Goal: Task Accomplishment & Management: Complete application form

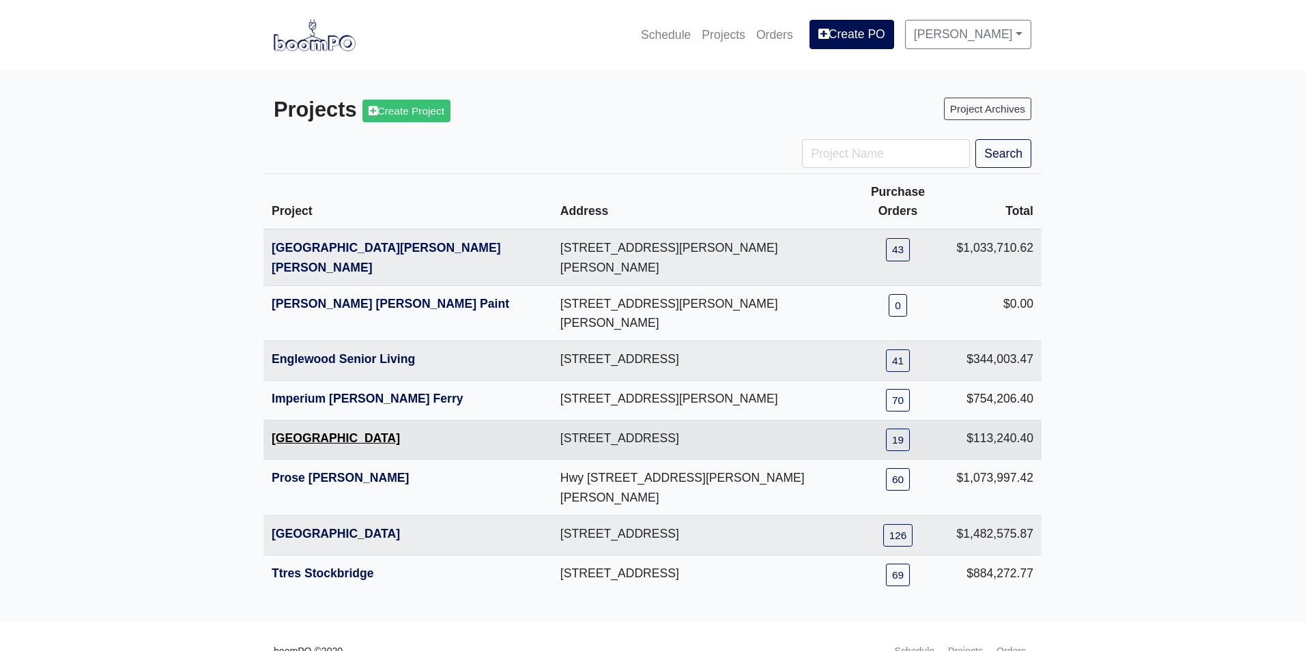
click at [323, 432] on link "[GEOGRAPHIC_DATA]" at bounding box center [336, 439] width 128 height 14
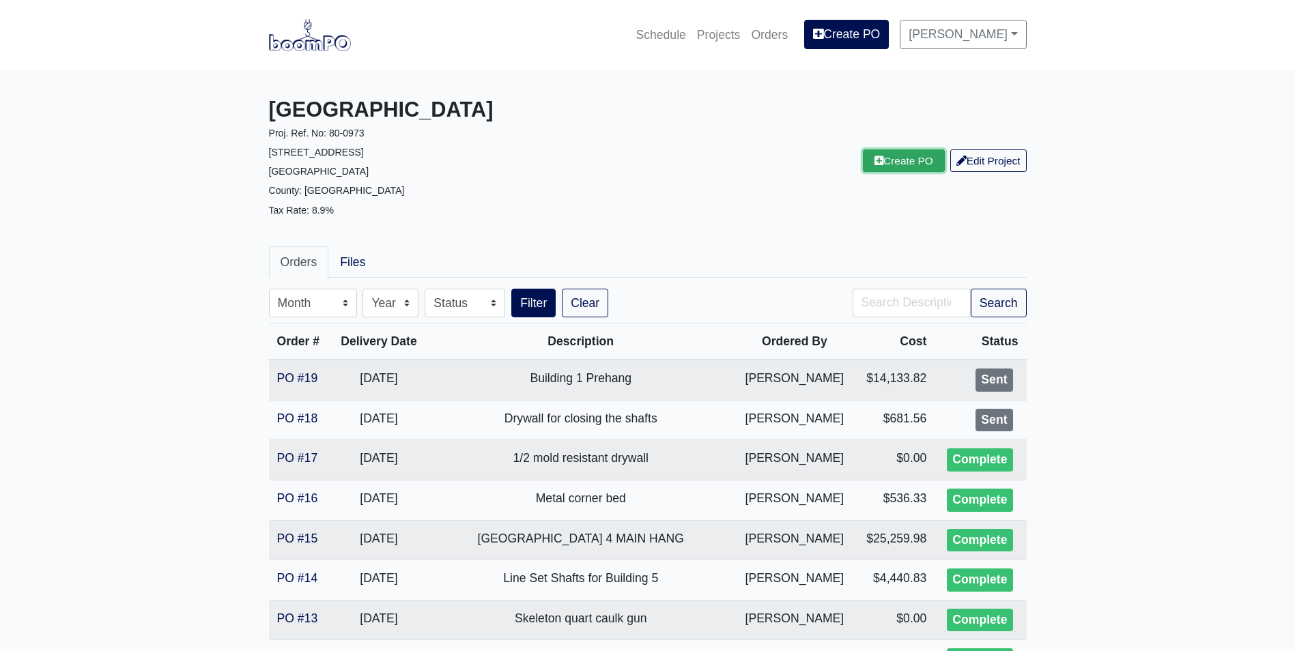
click at [890, 156] on link "Create PO" at bounding box center [904, 161] width 82 height 23
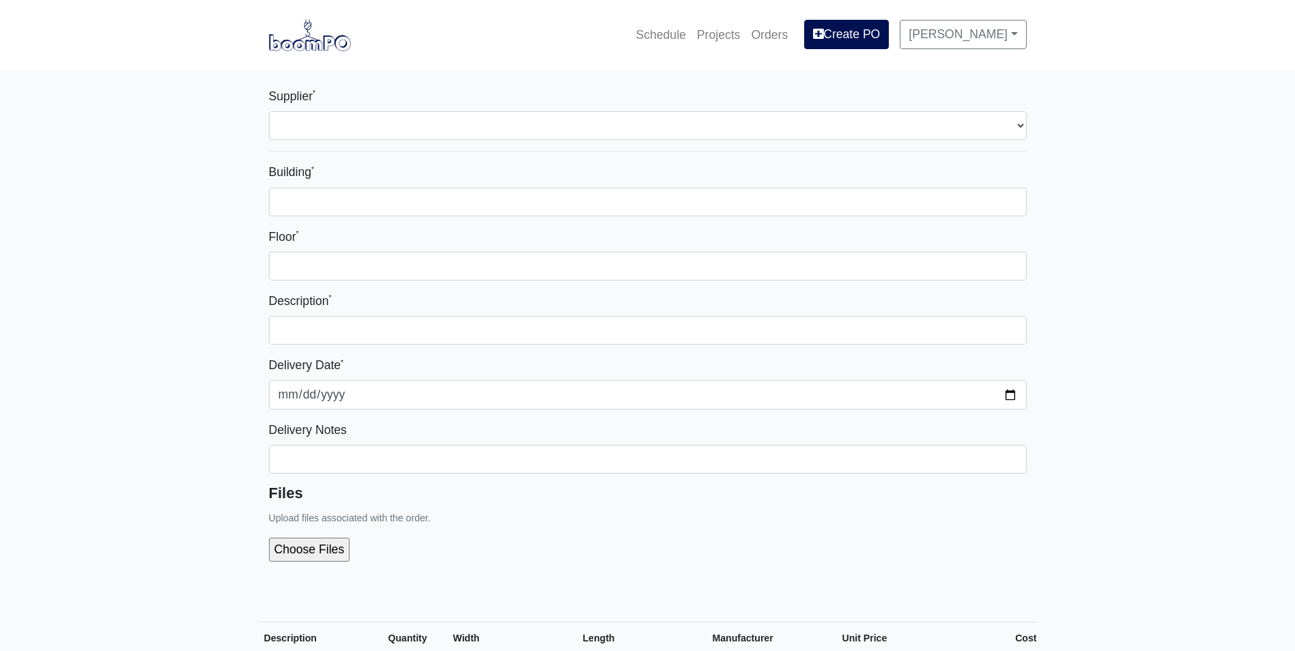
select select
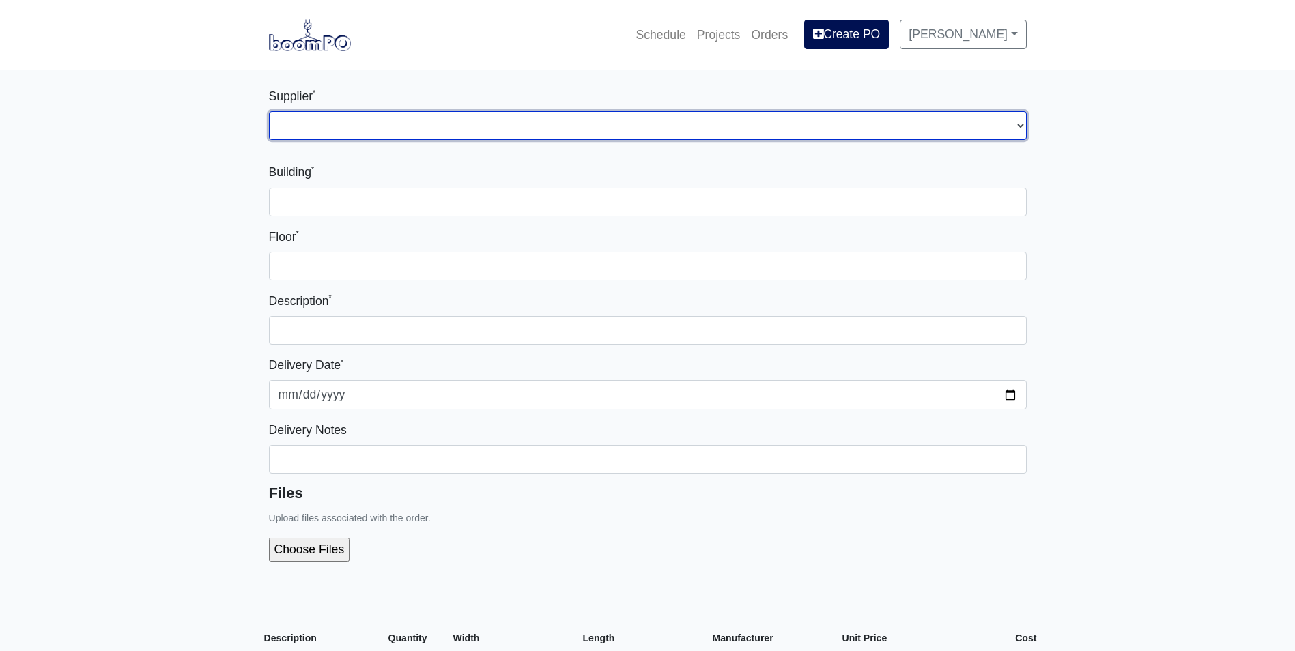
click at [335, 127] on select "Select one... Interior/Exterior Building Supply - Canton, GA" at bounding box center [648, 125] width 758 height 29
select select "861"
click at [269, 111] on select "Select one... Interior/Exterior Building Supply - Canton, GA" at bounding box center [648, 125] width 758 height 29
select select
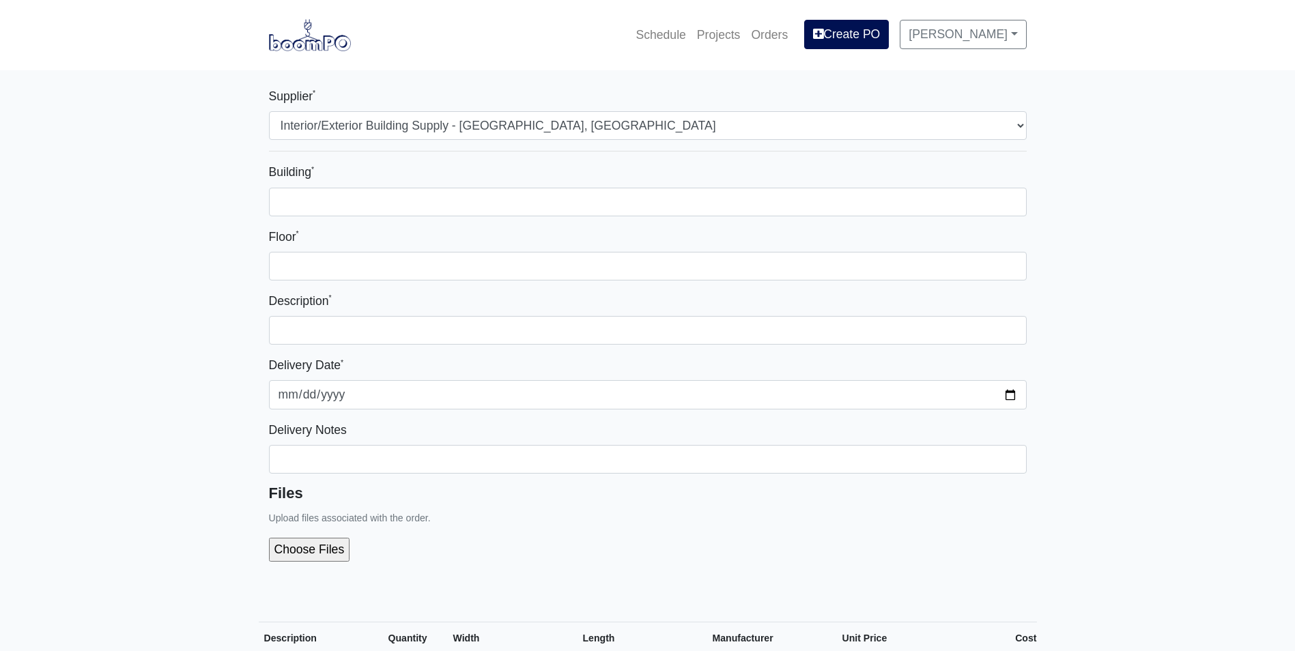
click at [312, 186] on div "Building *" at bounding box center [648, 188] width 758 height 53
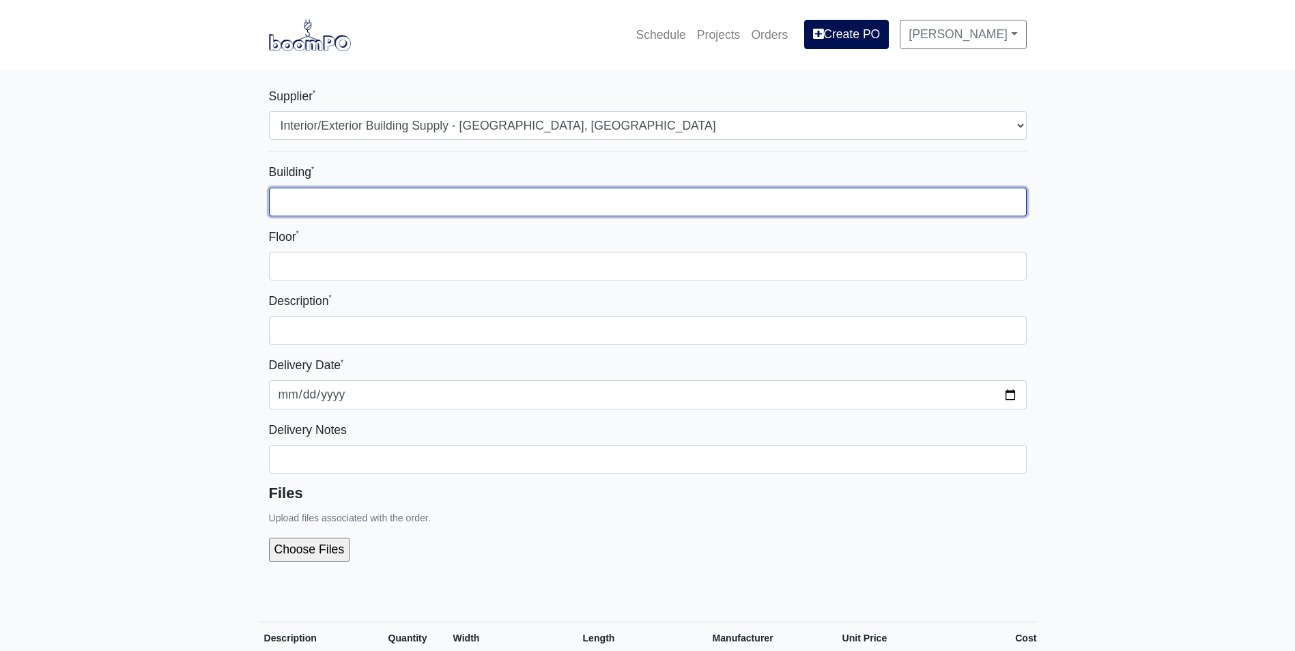
click at [312, 190] on input "Building *" at bounding box center [648, 202] width 758 height 29
type input "Bldg 4"
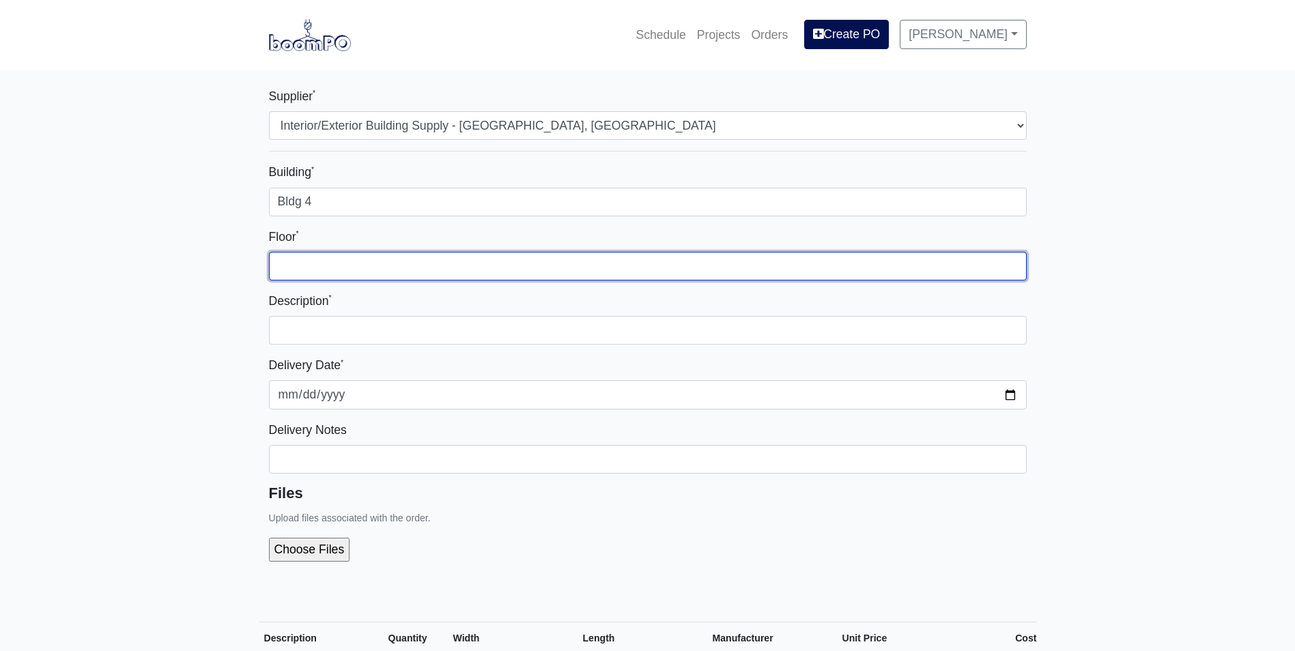
click at [305, 270] on input "Floor *" at bounding box center [648, 266] width 758 height 29
type input "1st"
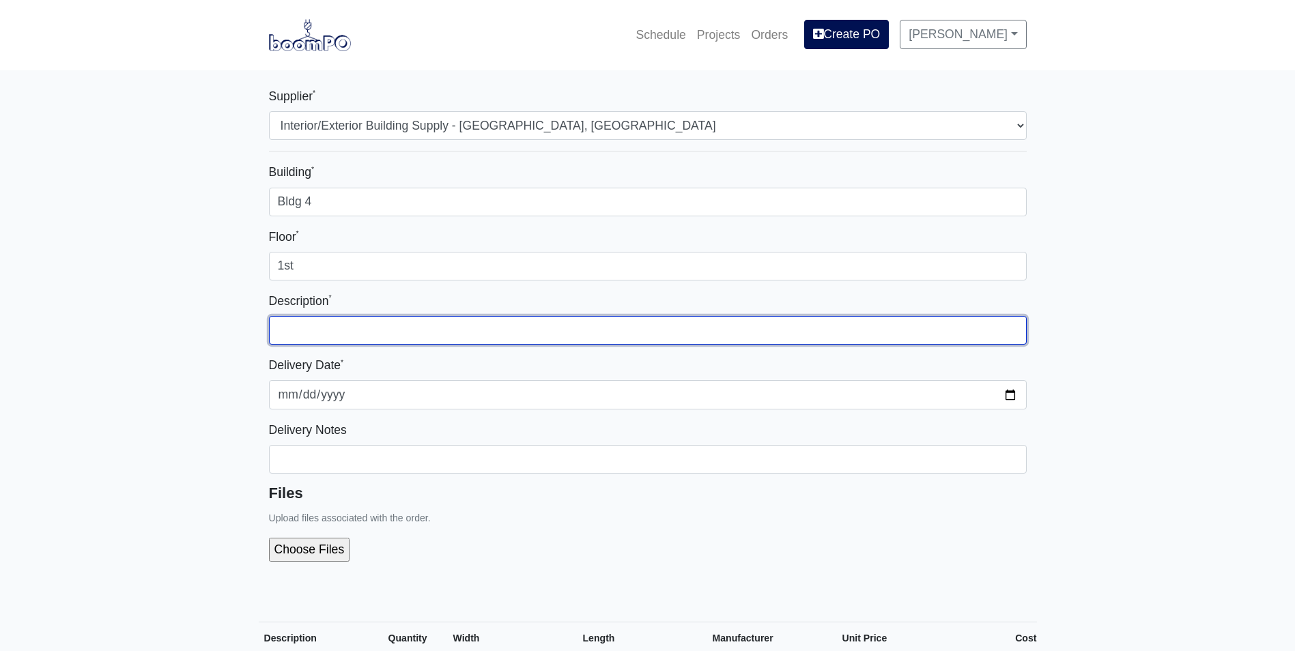
click at [308, 329] on input "text" at bounding box center [648, 330] width 758 height 29
type input "Building 4 Level 1 Main Hang"
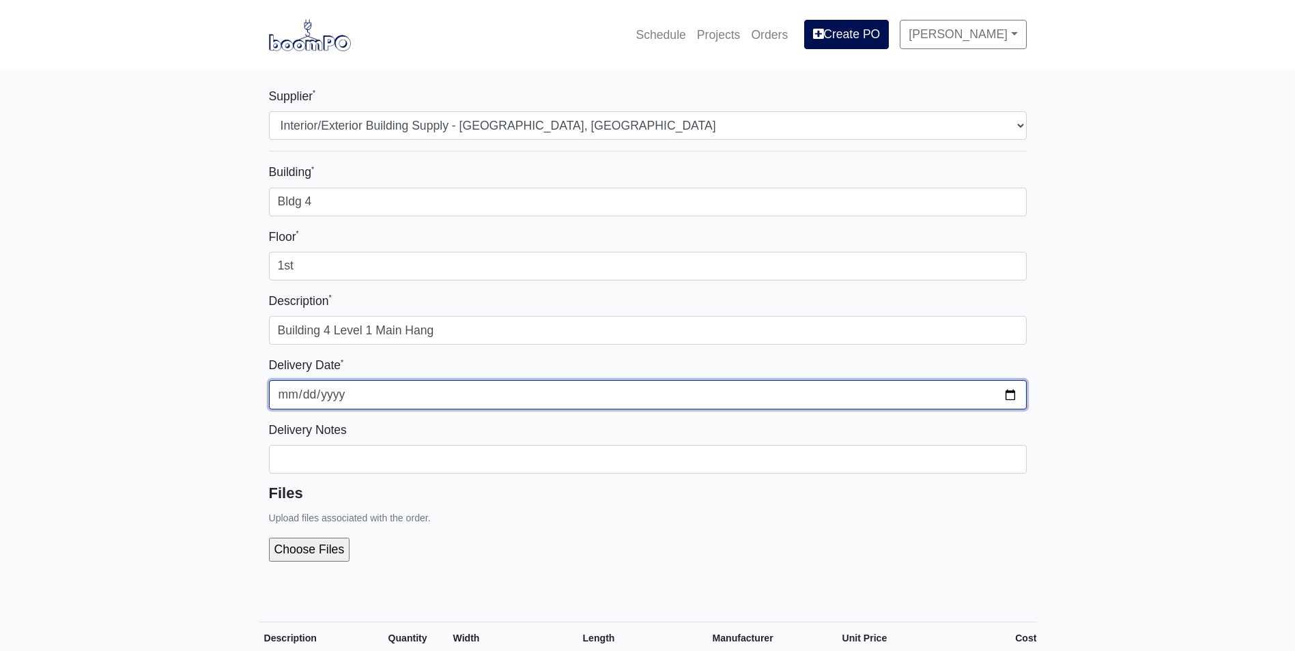
click at [1006, 391] on input "2025-10-13" at bounding box center [648, 394] width 758 height 29
type input "2025-10-15"
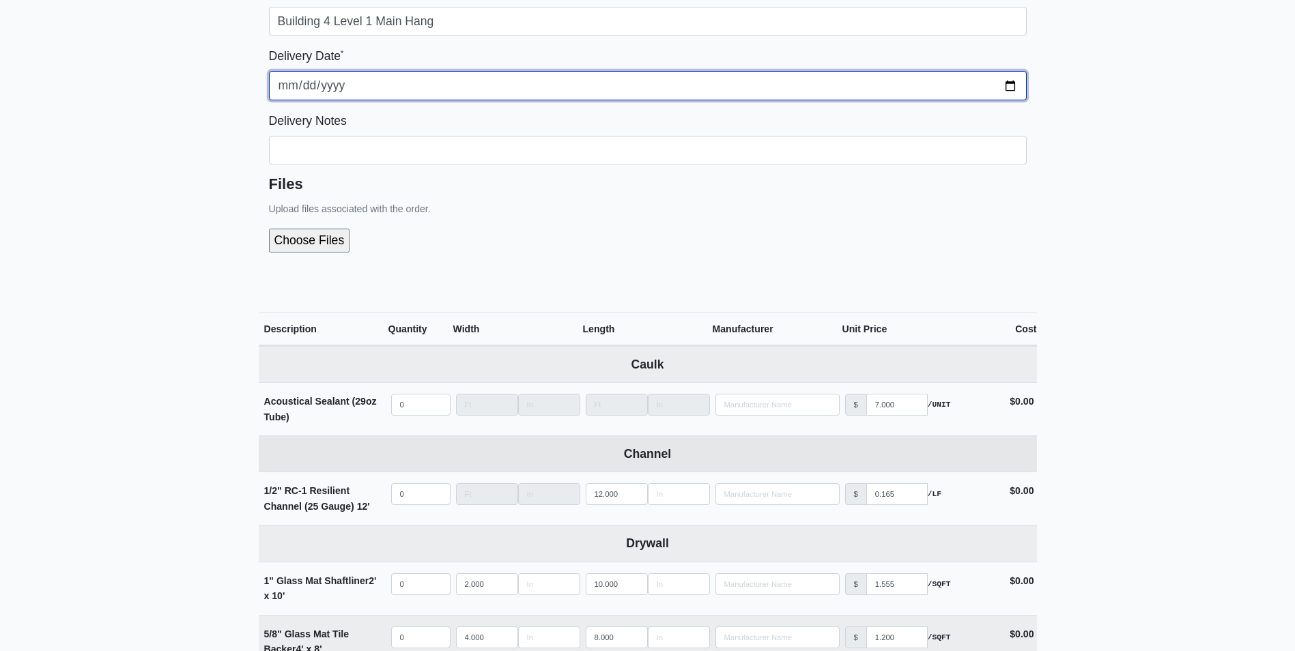
scroll to position [341, 0]
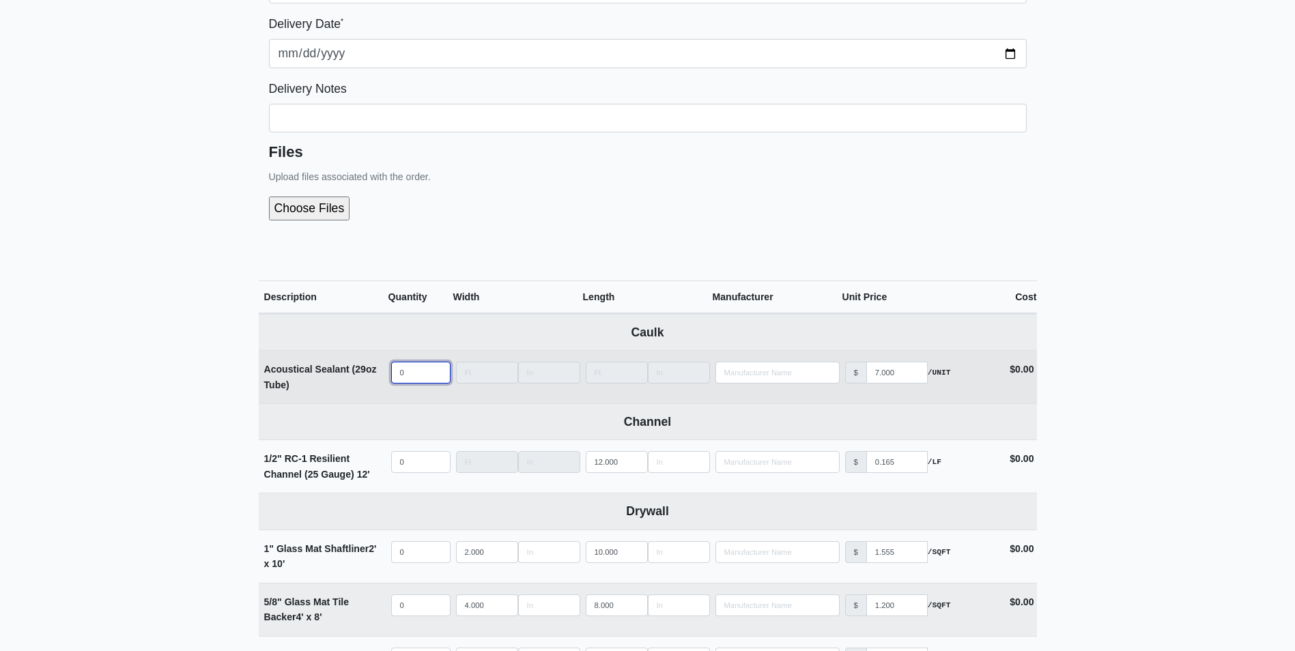
select select
click at [419, 377] on input "quantity" at bounding box center [420, 373] width 59 height 22
type input "2"
select select
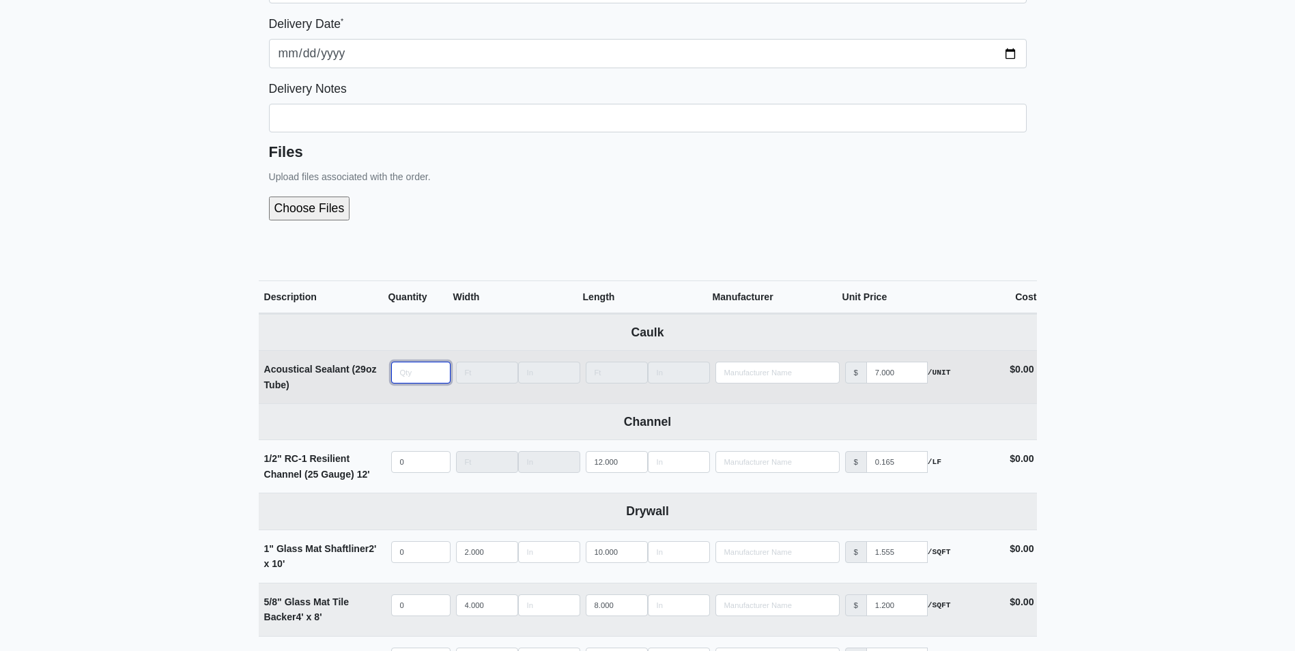
type input "3"
select select
type input "30"
select select
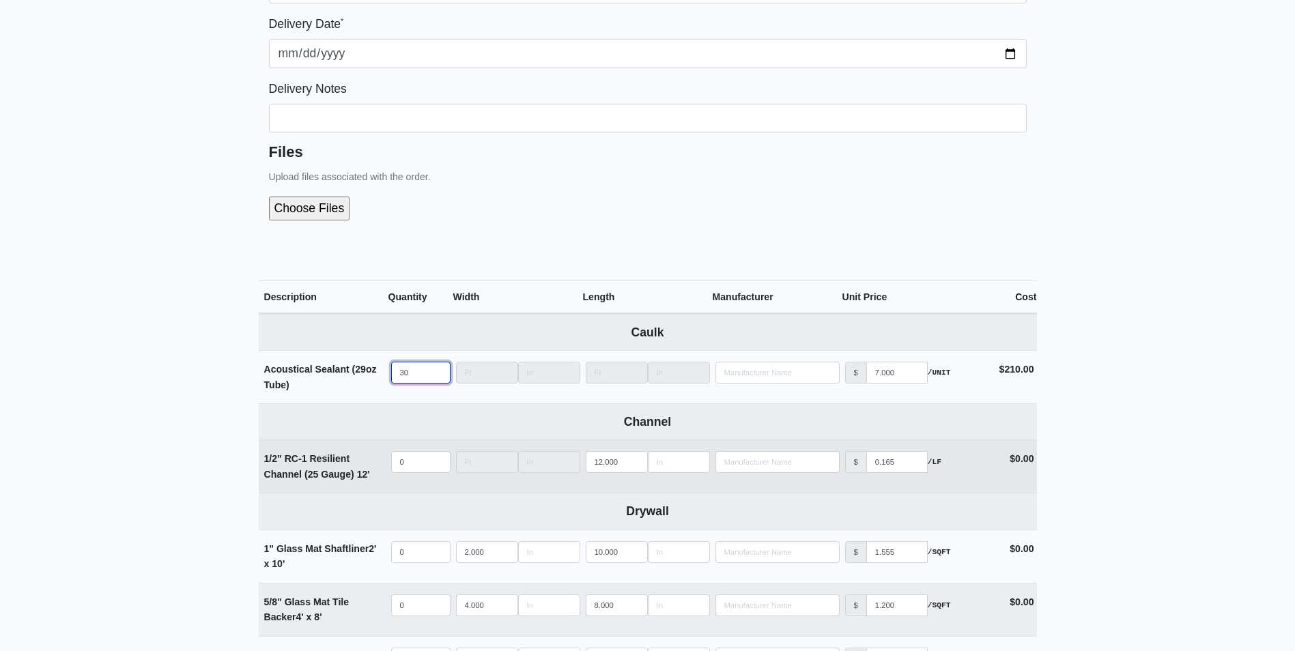
type input "30"
select select
click at [411, 455] on input "quantity" at bounding box center [420, 462] width 59 height 22
type input "9"
select select
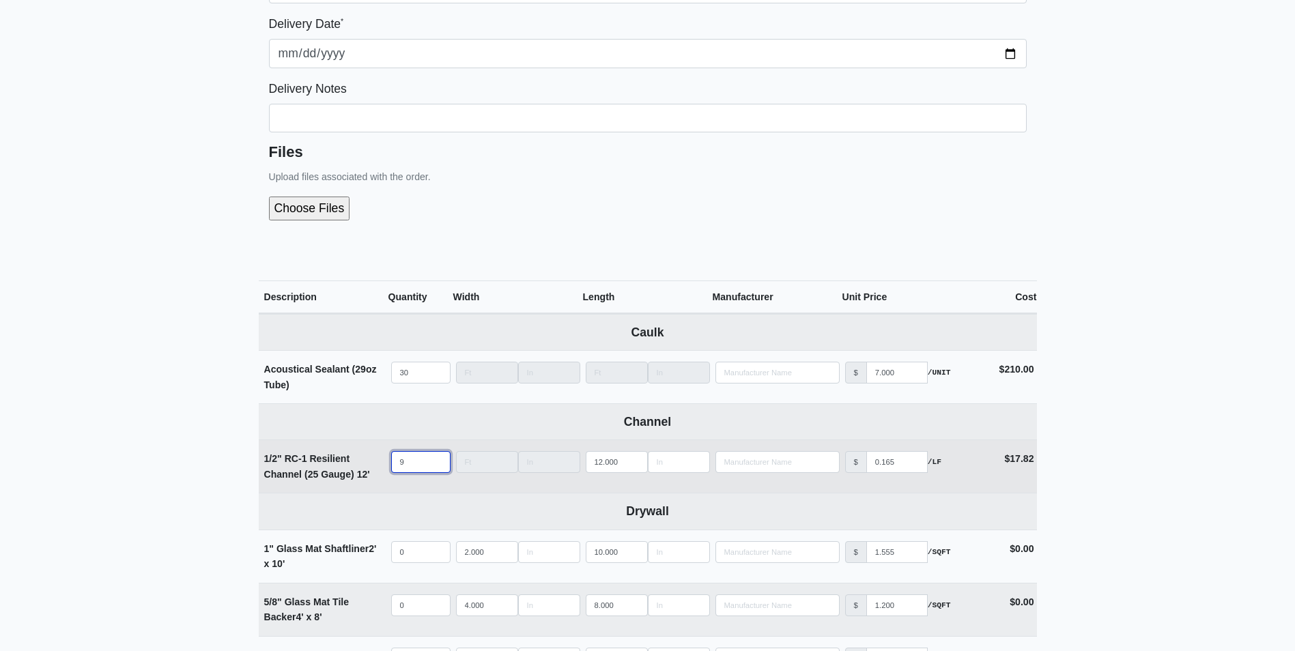
type input "90"
select select
type input "900"
select select
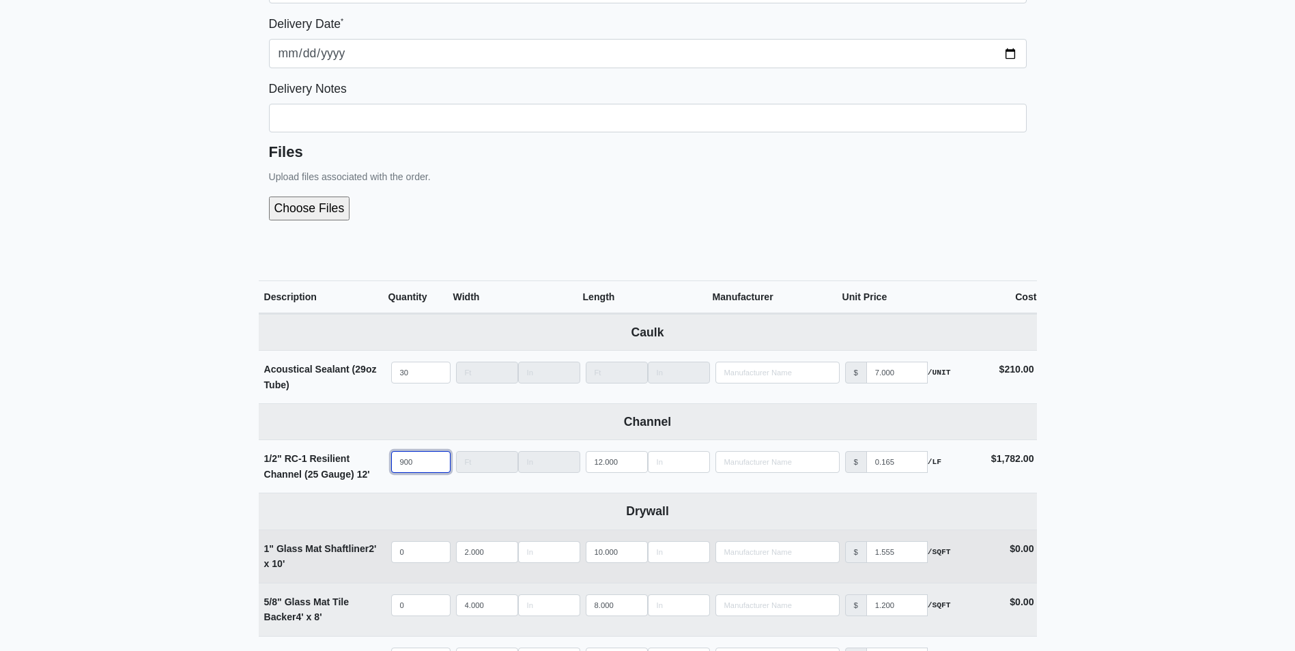
type input "900"
select select
click at [407, 553] on input "quantity" at bounding box center [420, 552] width 59 height 22
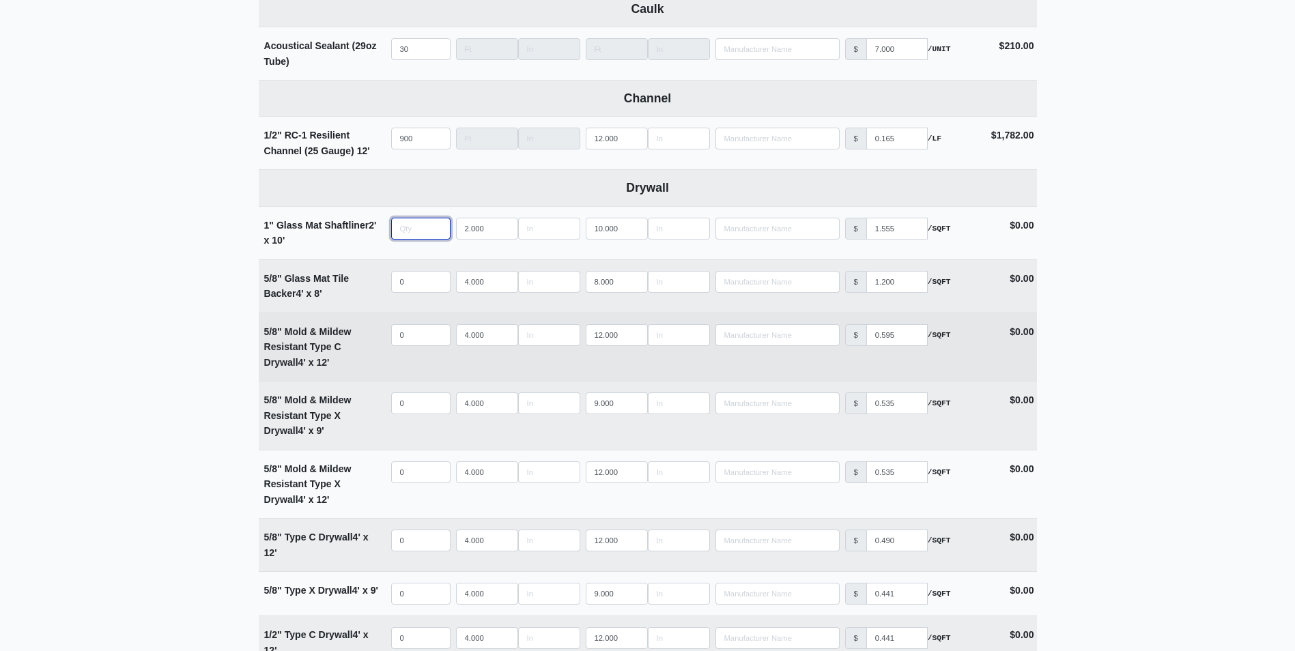
scroll to position [683, 0]
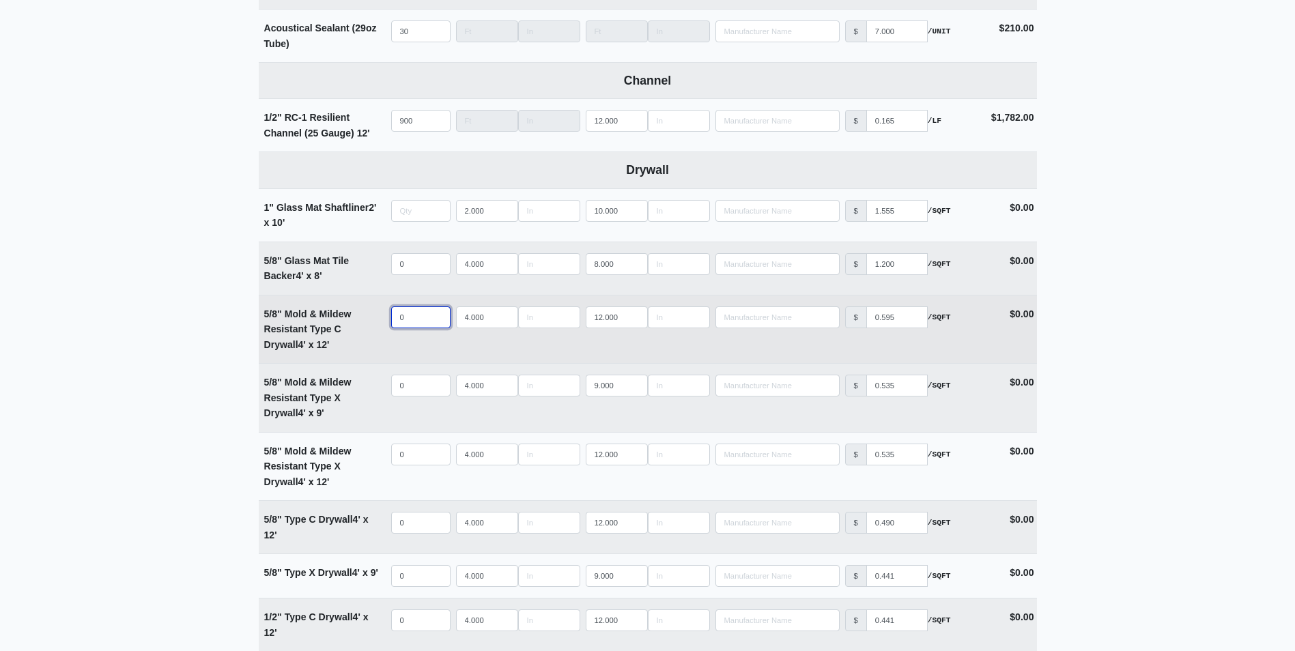
type input "0"
select select
click at [412, 321] on input "quantity" at bounding box center [420, 318] width 59 height 22
type input "2"
select select
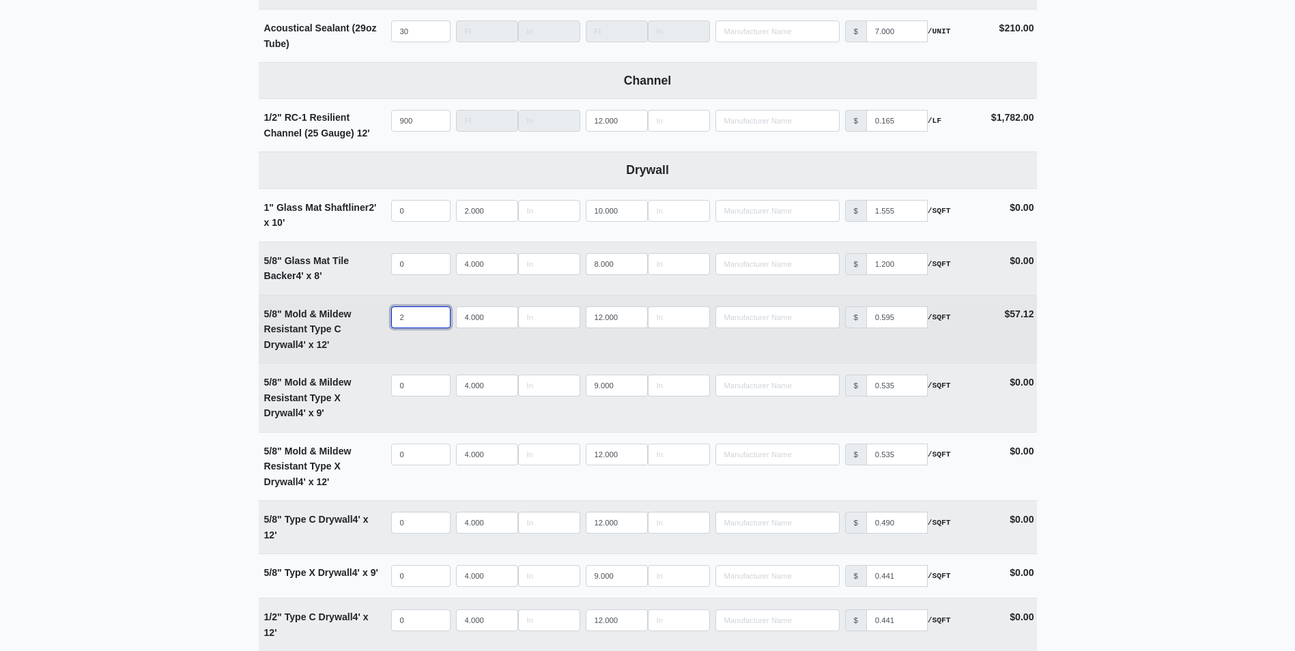
type input "24"
select select
type input "24"
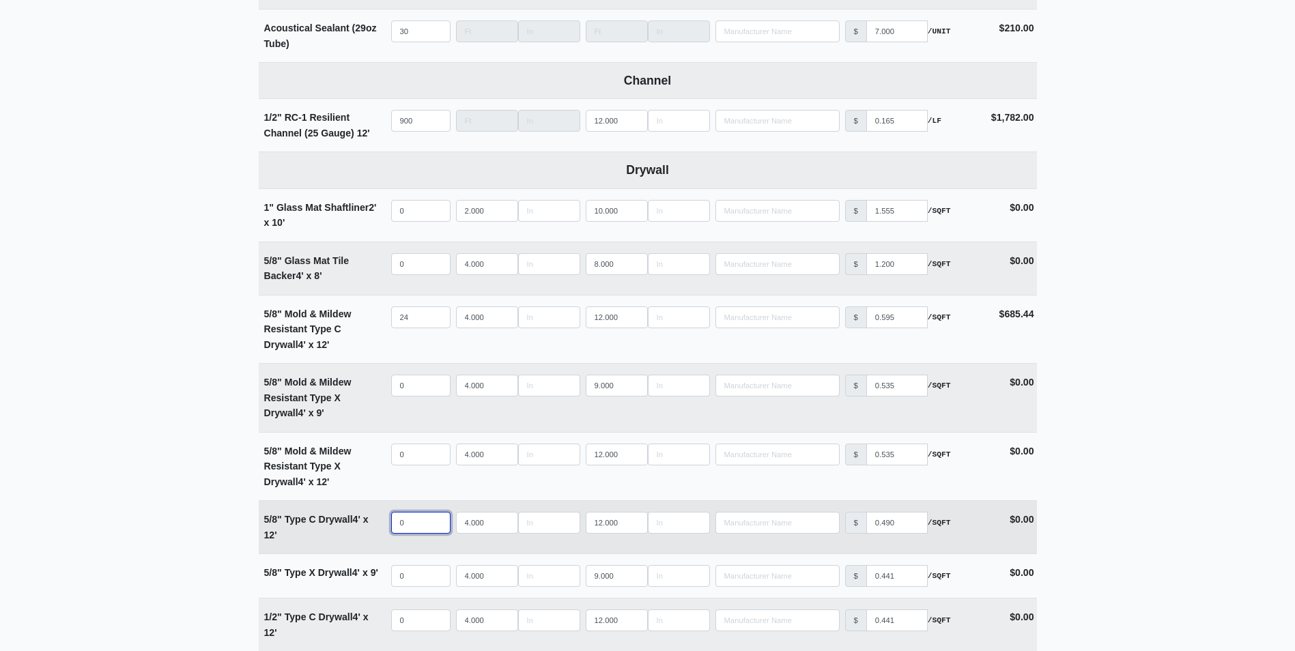
select select
click at [411, 517] on input "quantity" at bounding box center [420, 523] width 59 height 22
type input "1"
select select
type input "15"
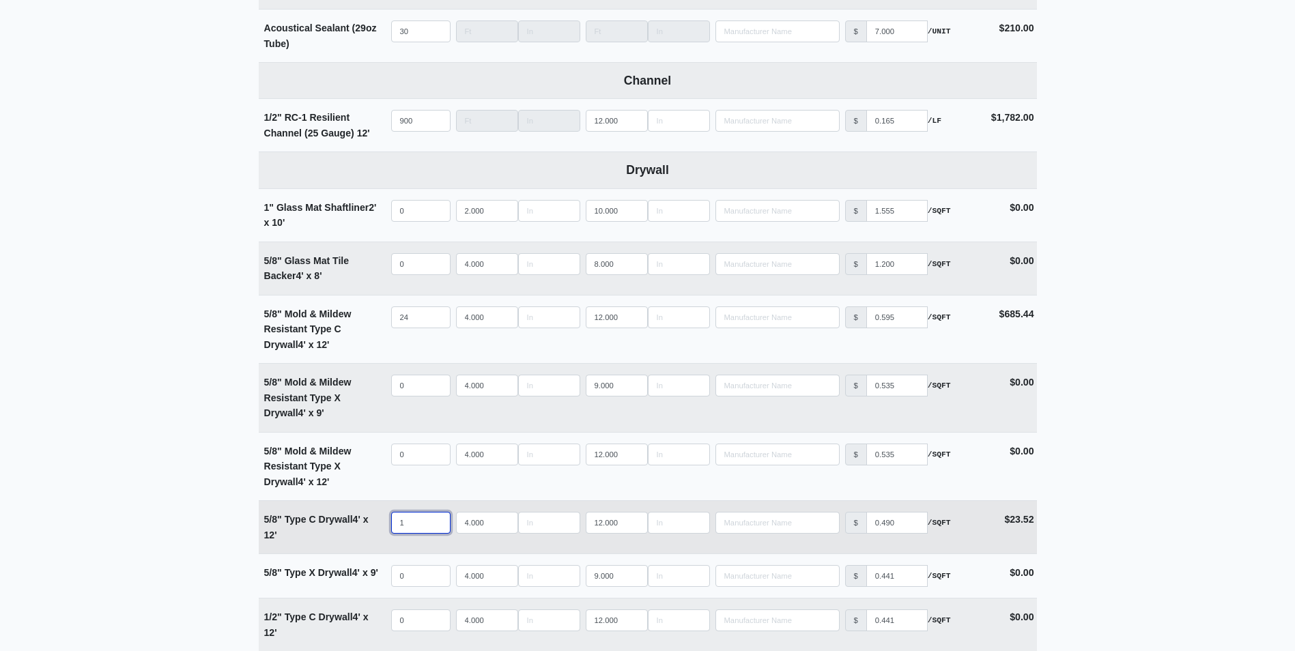
select select
type input "154"
select select
type input "154"
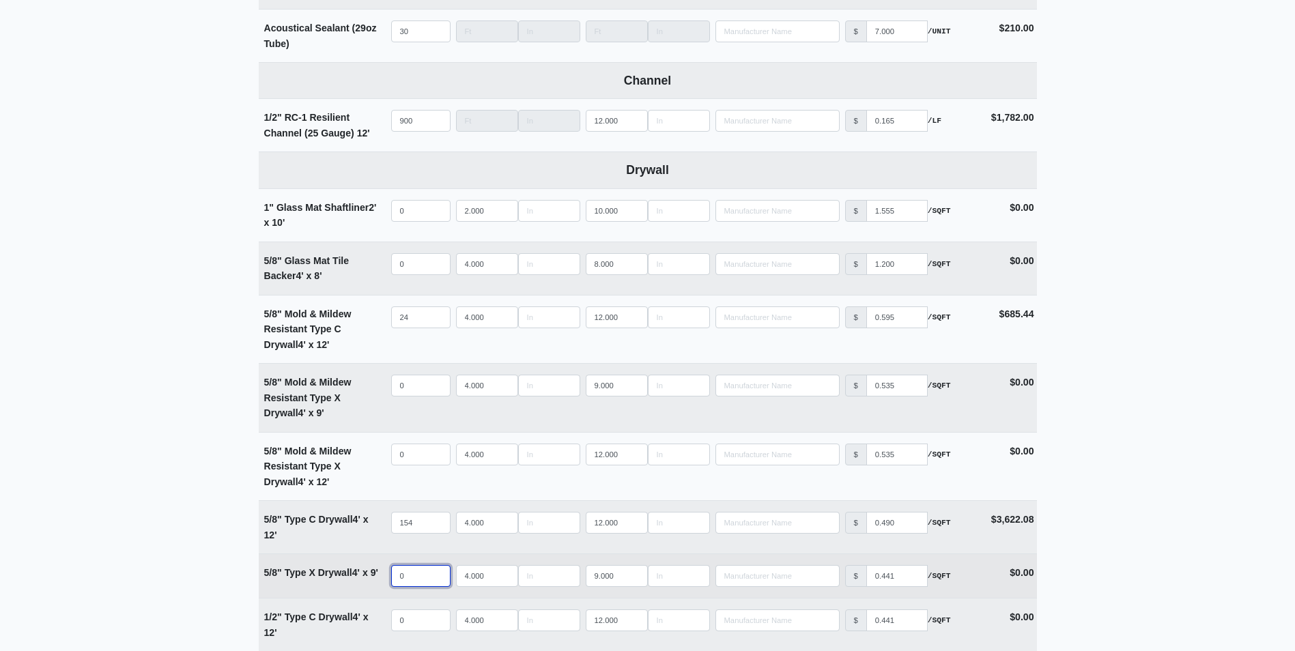
select select
click at [410, 577] on input "quantity" at bounding box center [420, 576] width 59 height 22
type input "5"
select select
type input "55"
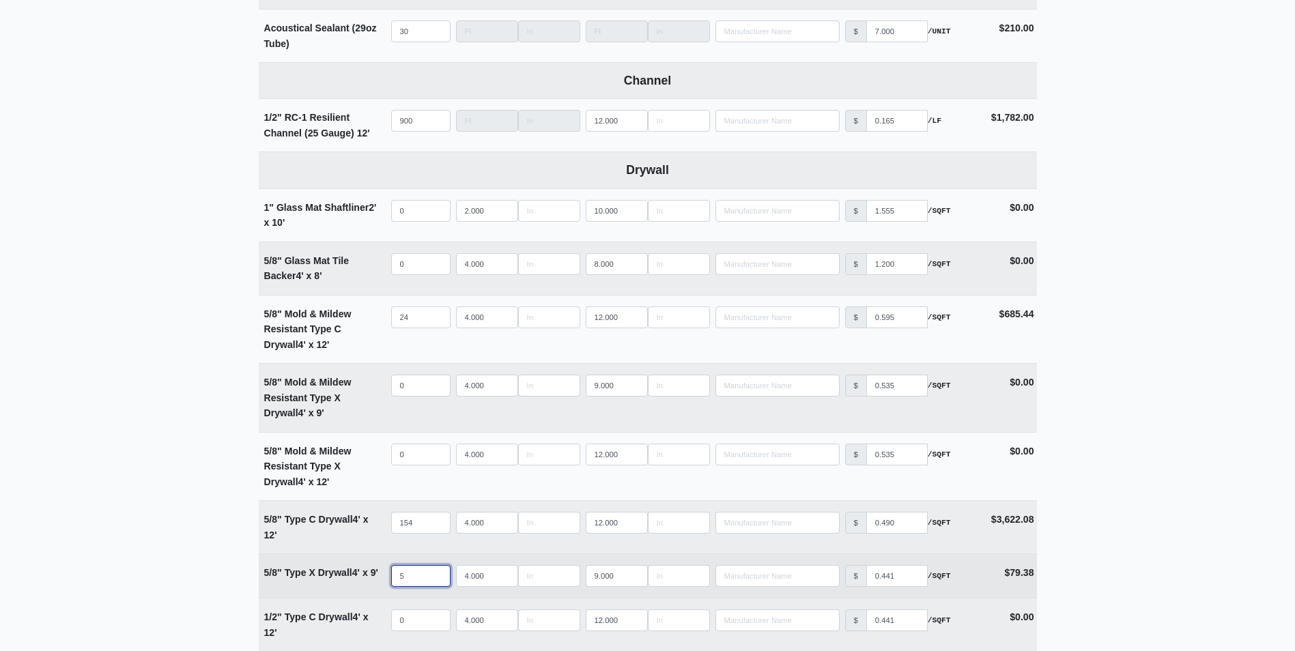
select select
type input "550"
select select
type input "550"
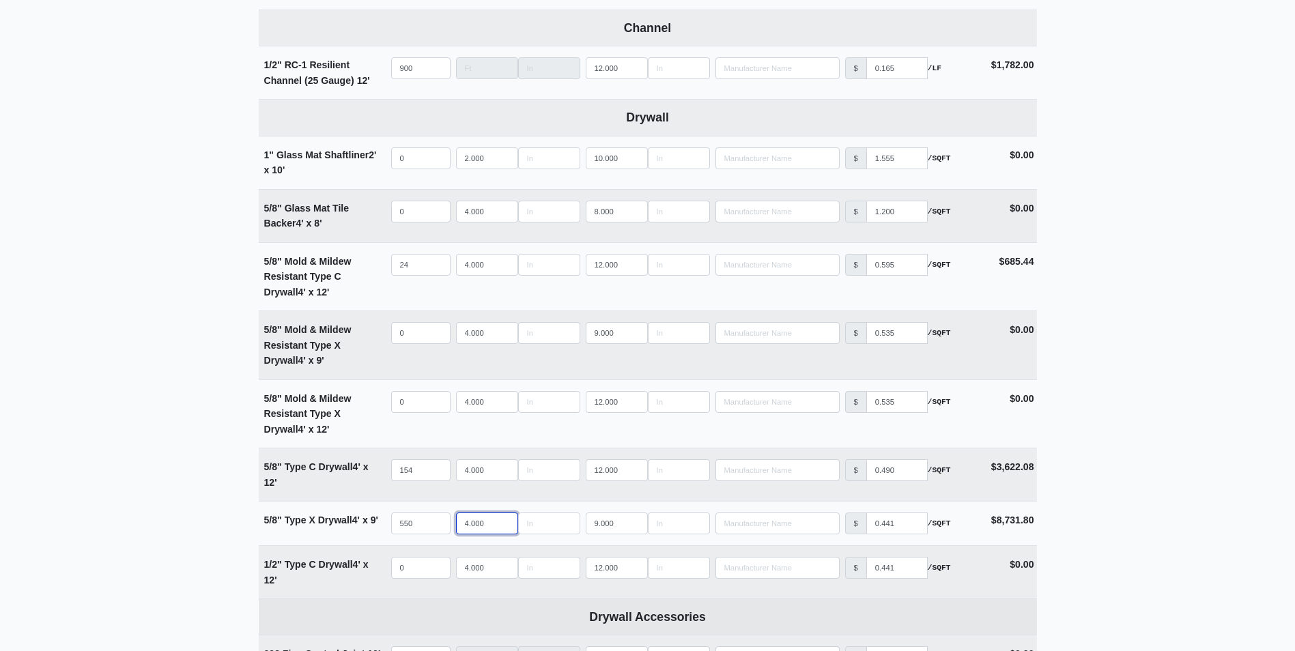
scroll to position [888, 0]
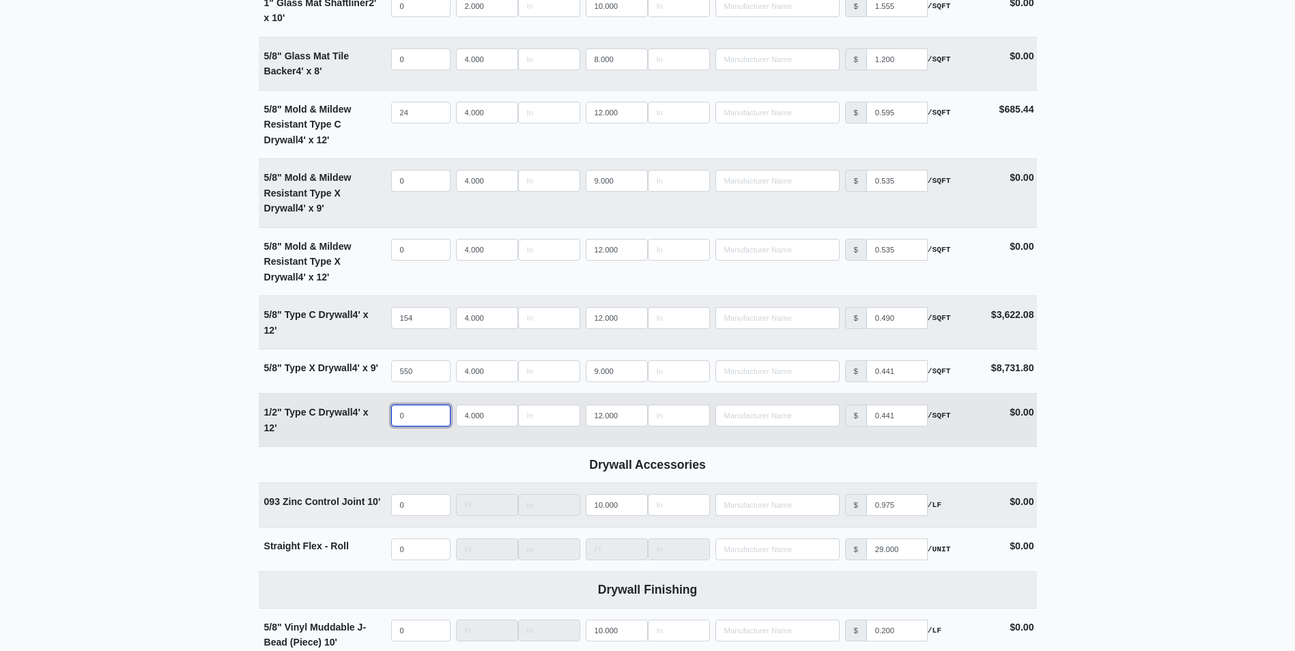
select select
click at [413, 416] on input "quantity" at bounding box center [420, 416] width 59 height 22
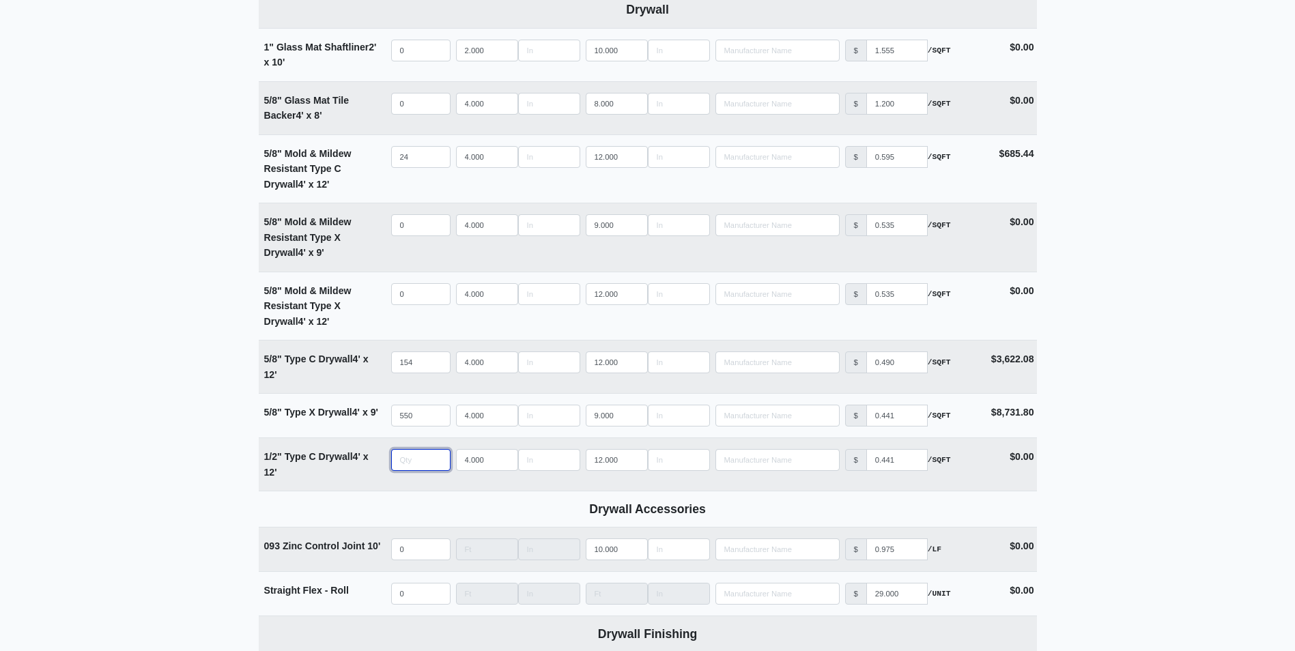
scroll to position [819, 0]
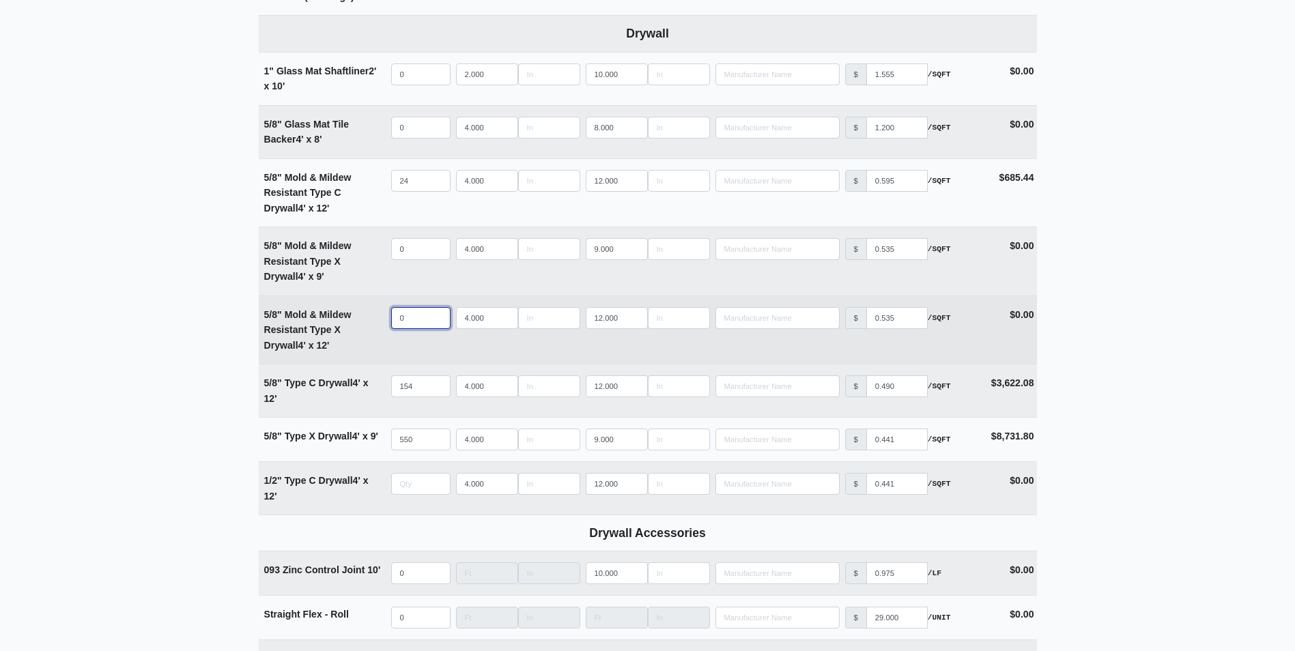
type input "0"
select select
click at [402, 320] on input "quantity" at bounding box center [420, 318] width 59 height 22
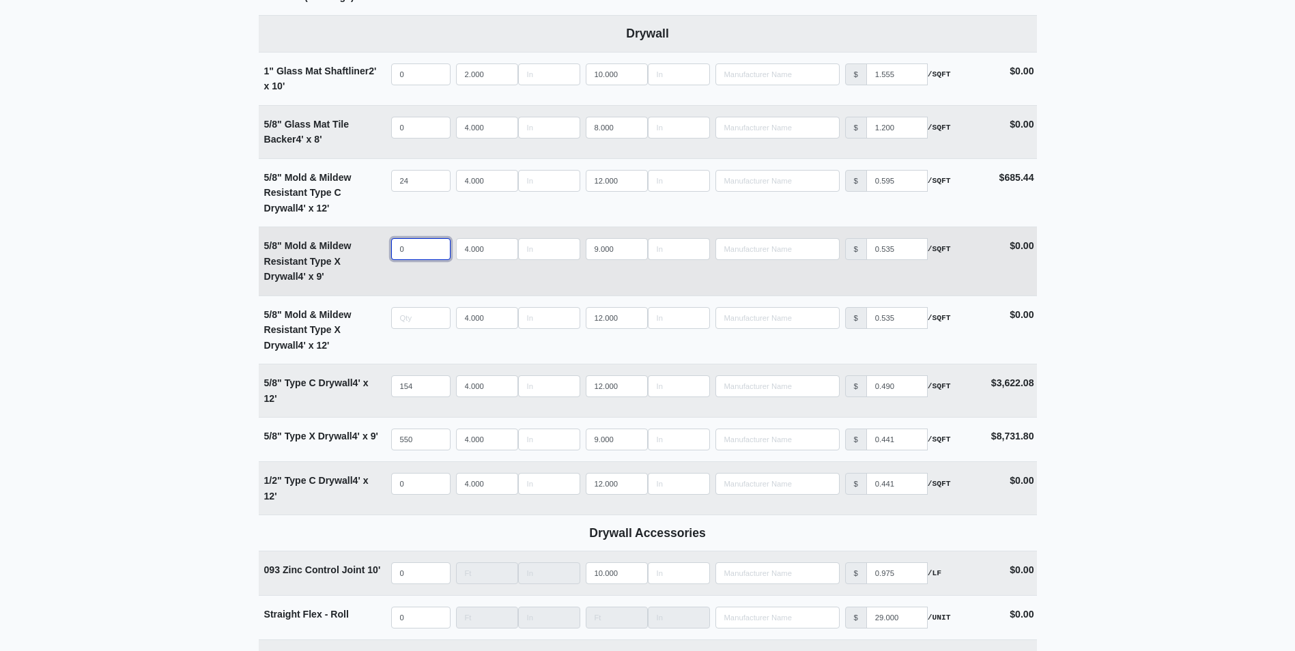
type input "0"
select select
click at [406, 246] on input "quantity" at bounding box center [420, 249] width 59 height 22
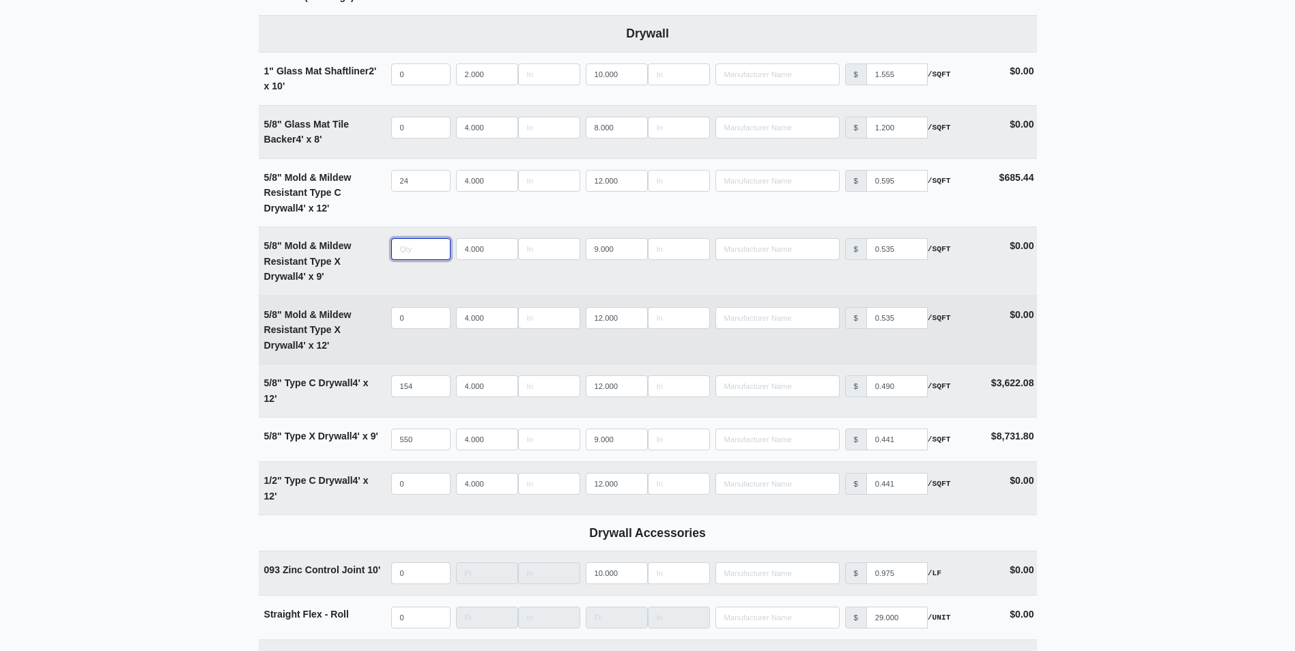
type input "1"
select select
type input "19"
select select
type input "192"
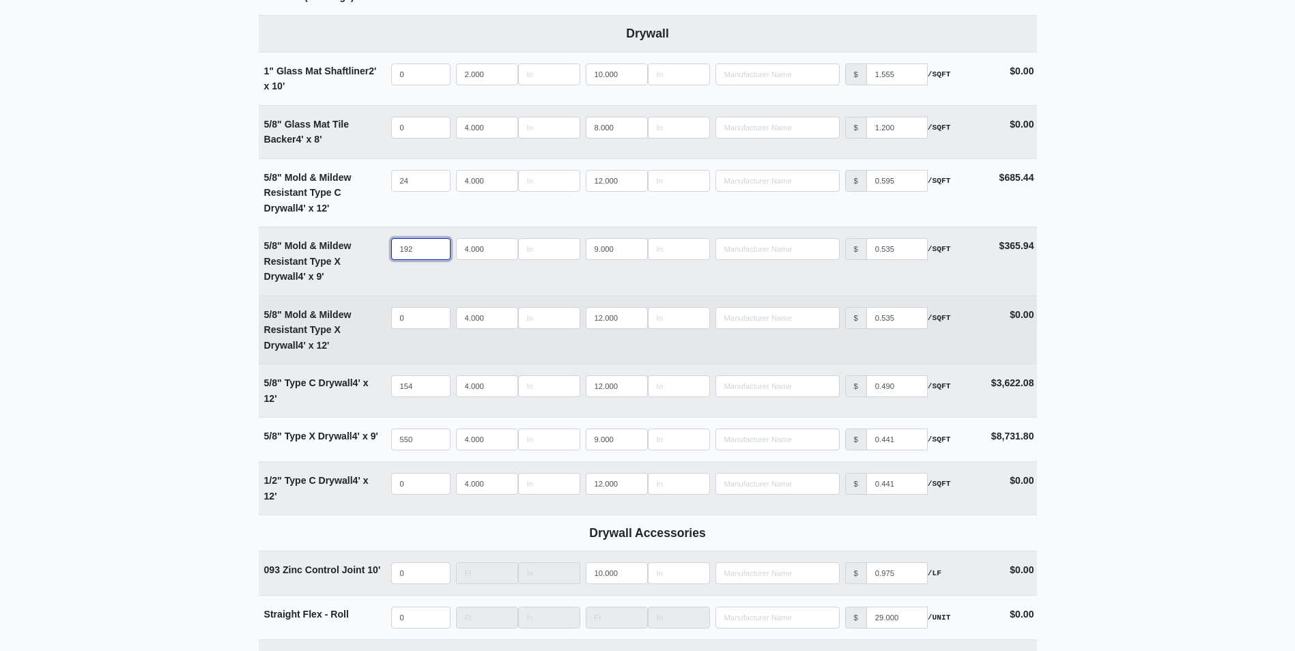
select select
type input "192"
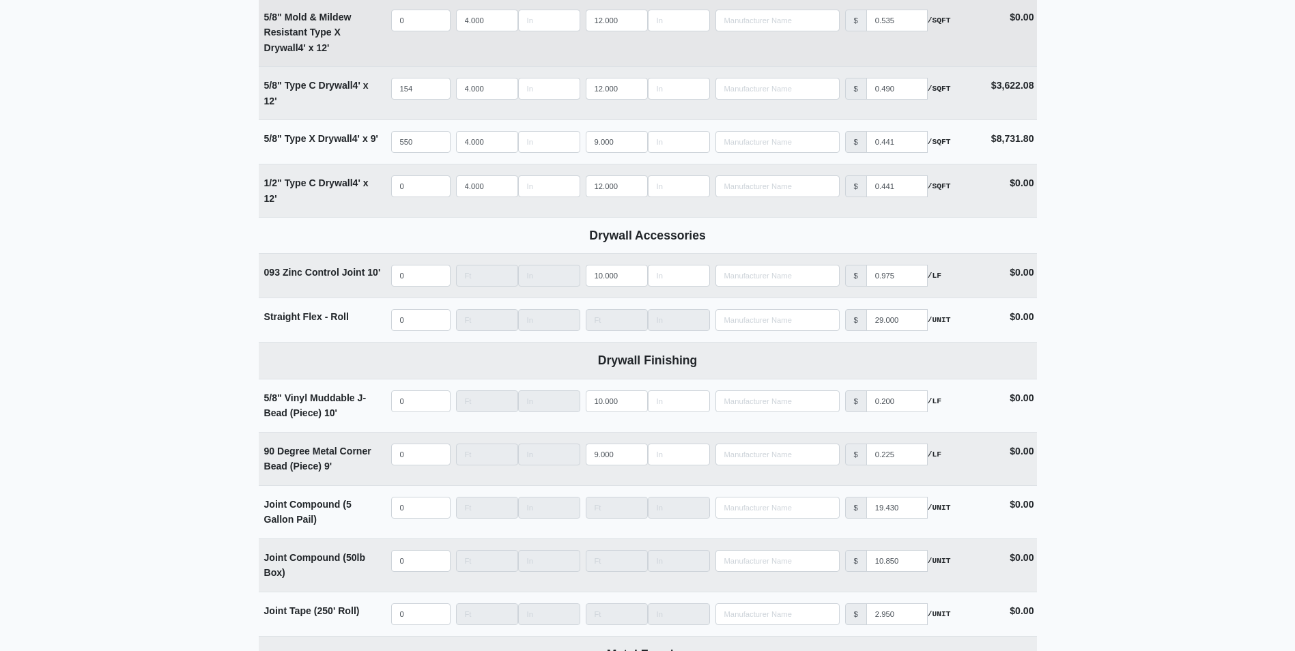
scroll to position [1161, 0]
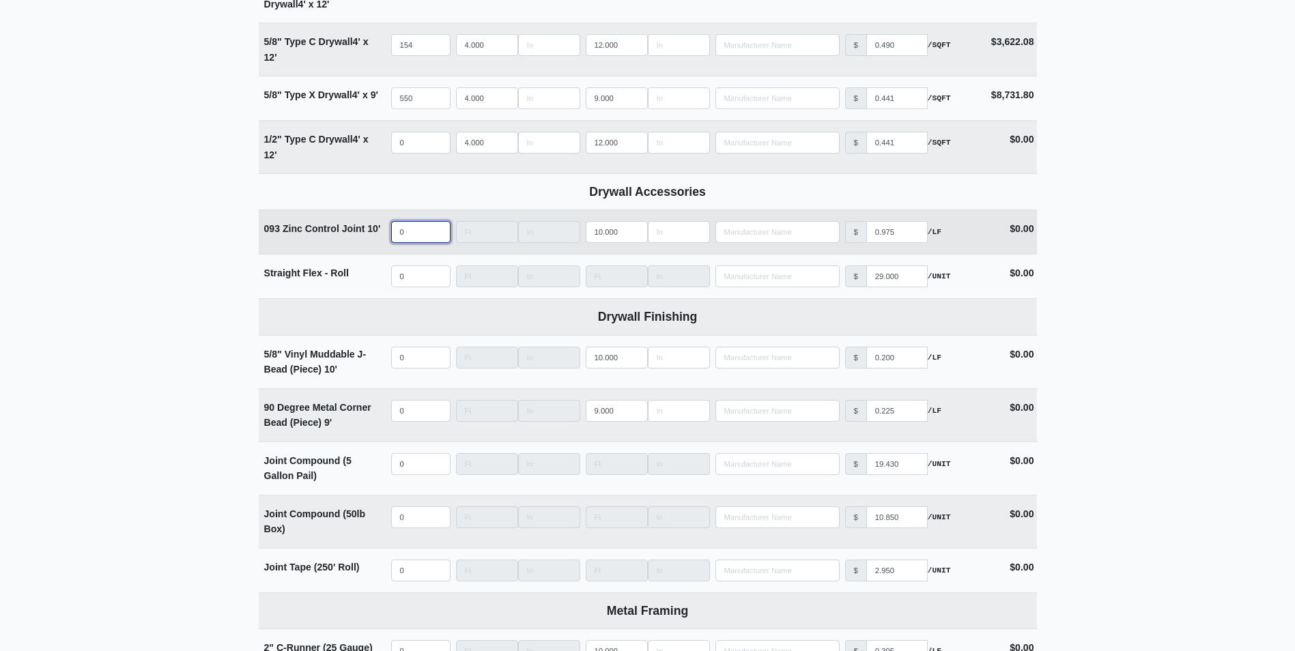
select select
click at [416, 240] on input "quantity" at bounding box center [420, 232] width 59 height 22
type input "3"
select select
type input "30"
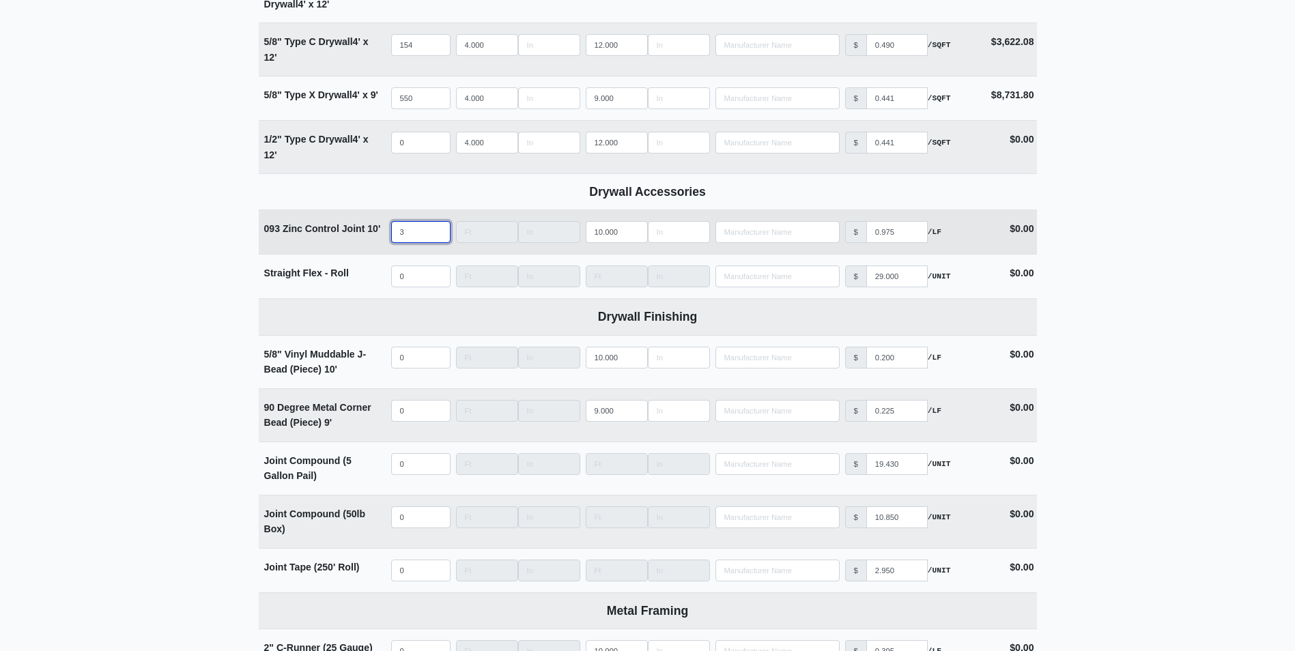
select select
type input "30"
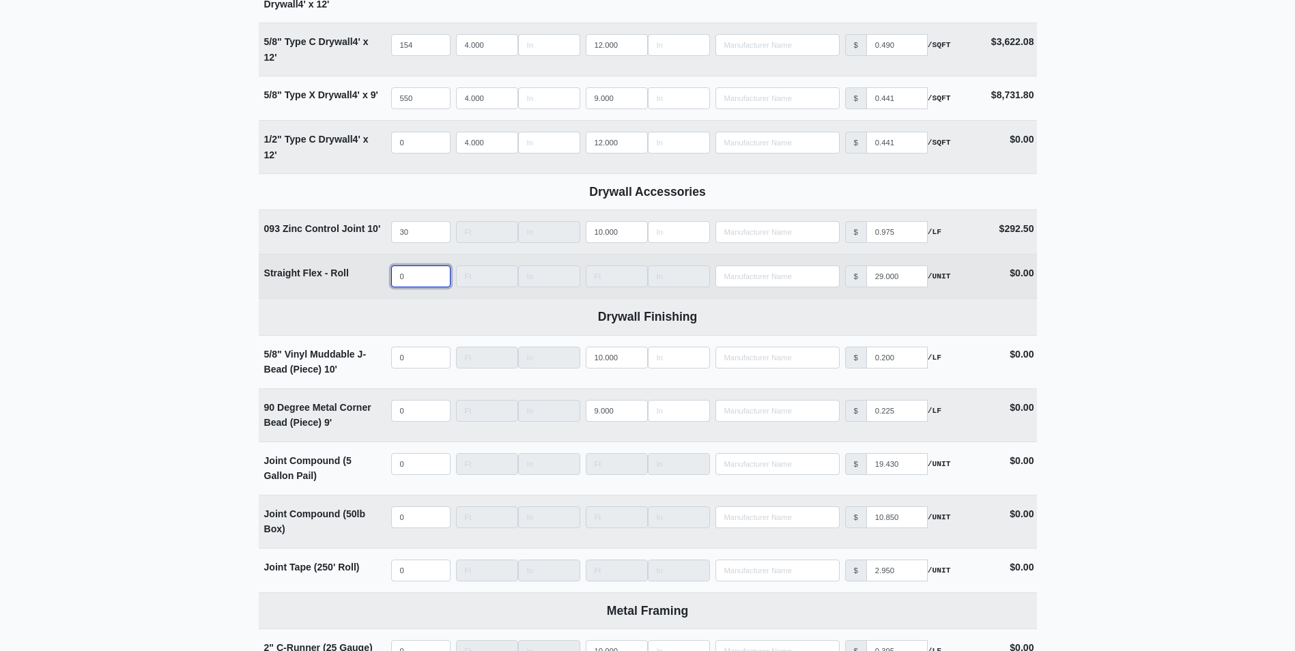
select select
click at [410, 285] on input "quantity" at bounding box center [420, 277] width 59 height 22
type input "3"
select select
type input "3"
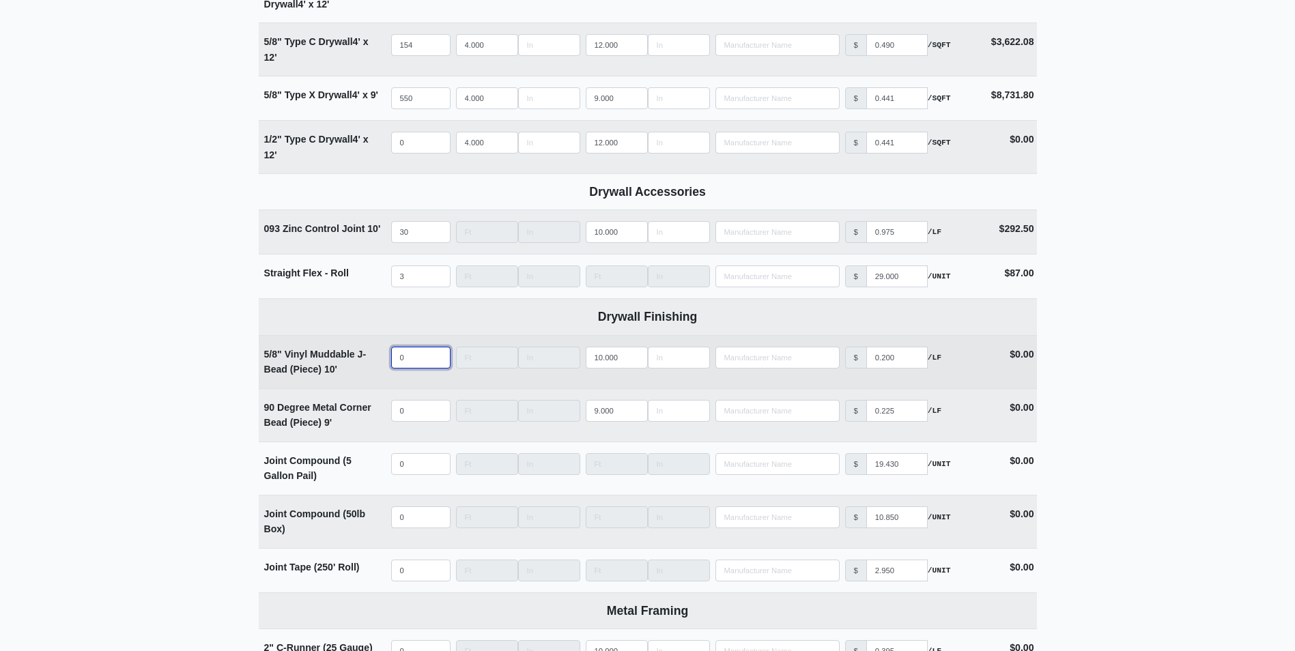
select select
click at [399, 357] on input "quantity" at bounding box center [420, 358] width 59 height 22
type input "1"
select select
type input "10"
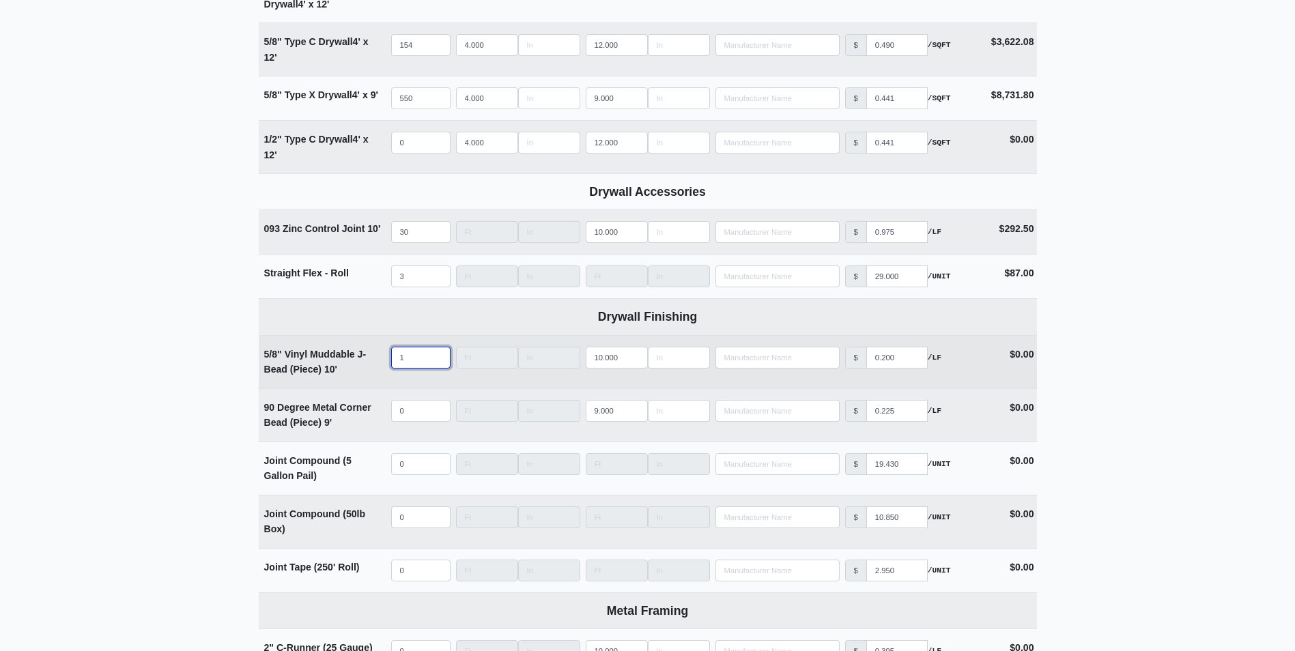
select select
type input "100"
select select
type input "100"
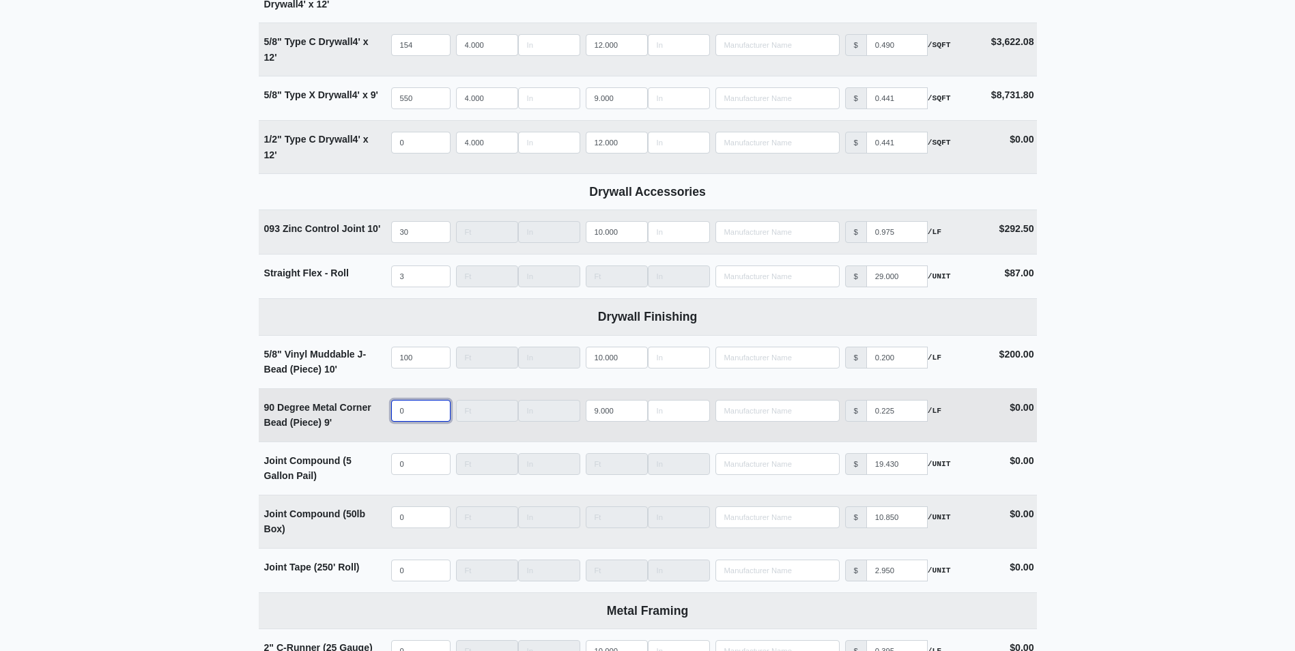
select select
click at [417, 413] on input "quantity" at bounding box center [420, 411] width 59 height 22
type input "1"
select select
type input "15"
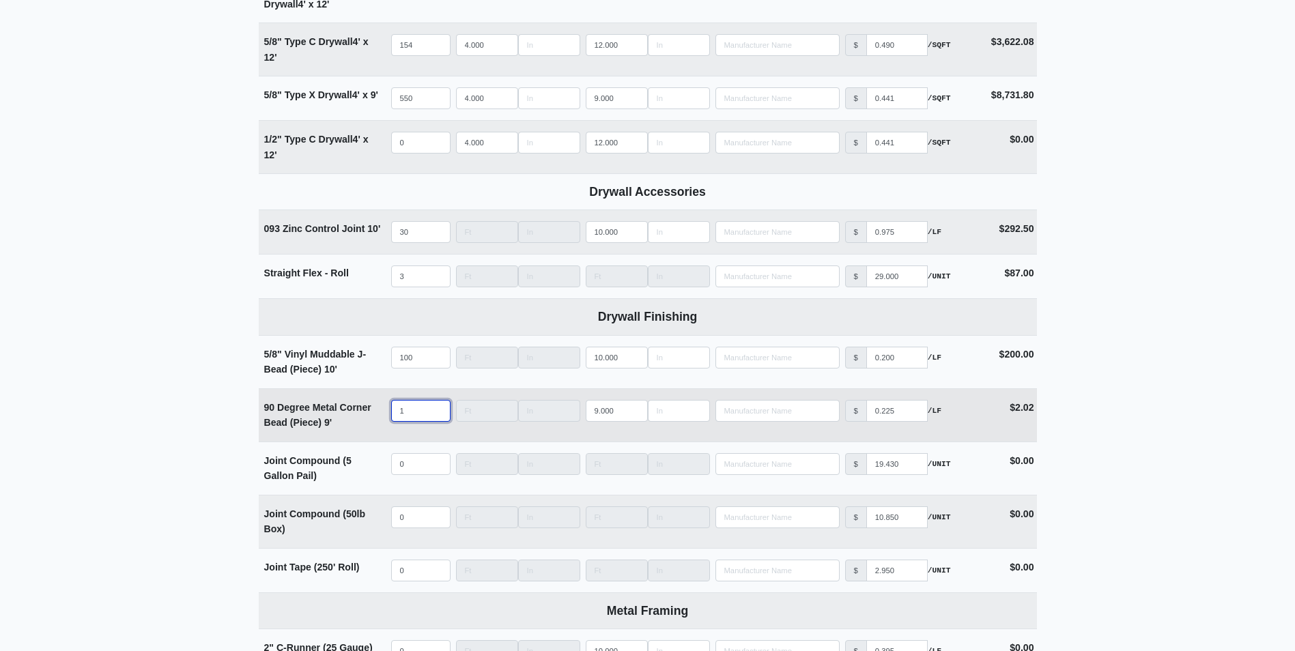
select select
type input "150"
select select
type input "150"
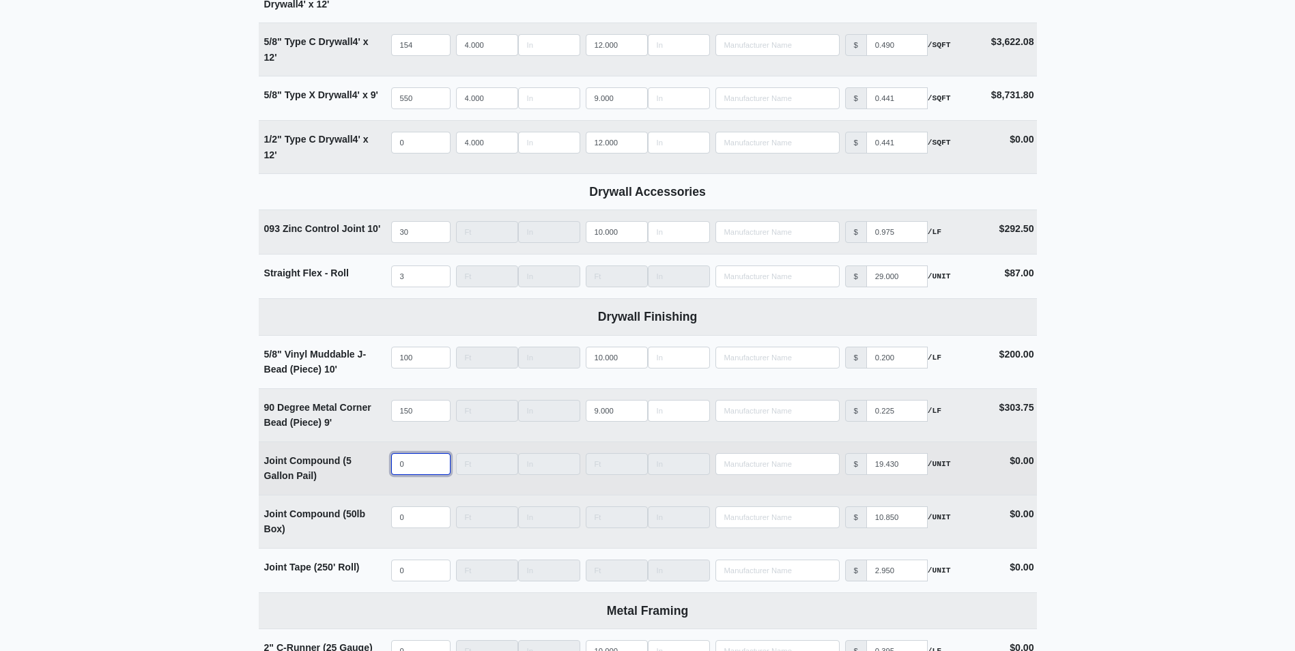
select select
click at [406, 463] on input "quantity" at bounding box center [420, 464] width 59 height 22
type input "5"
select select
type input "5"
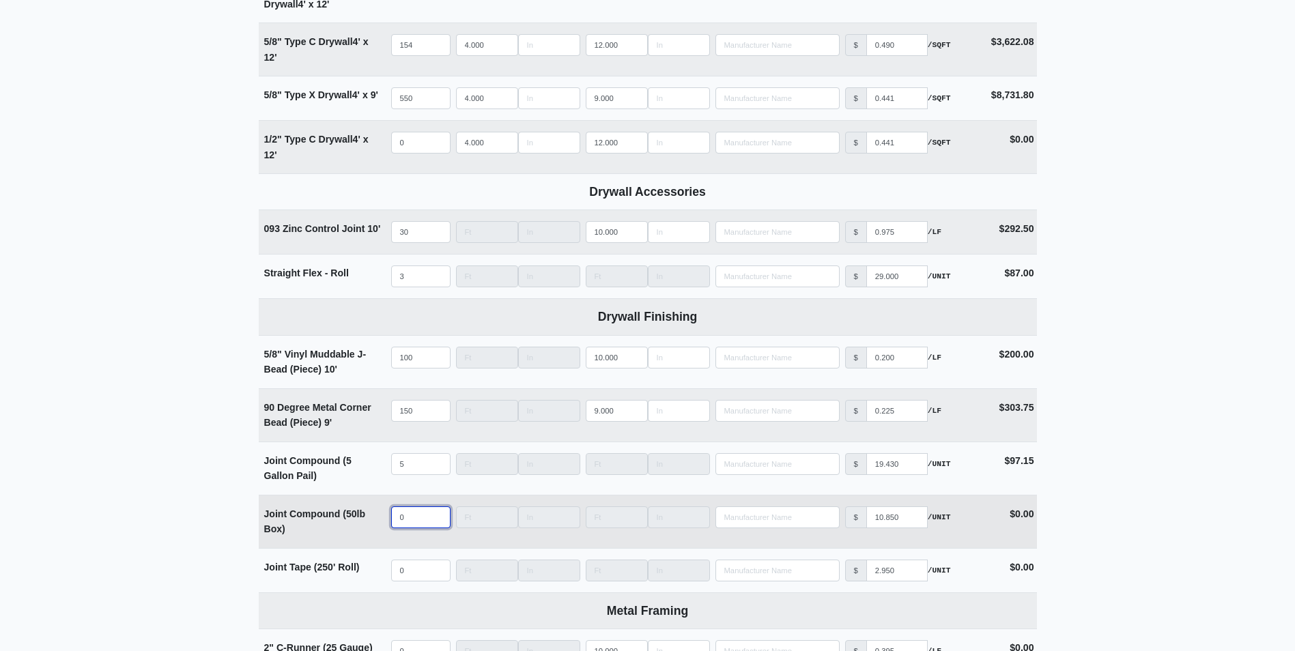
select select
click at [401, 524] on input "quantity" at bounding box center [420, 518] width 59 height 22
type input "1"
select select
type input "10"
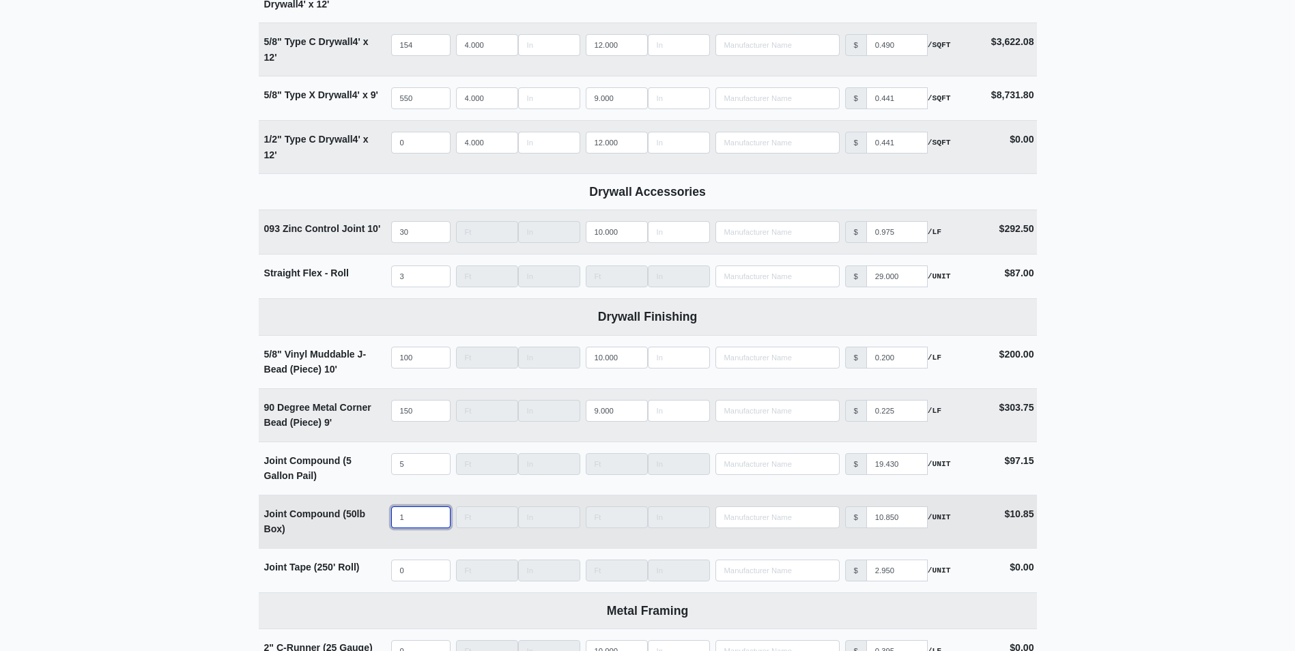
select select
type input "100"
select select
type input "10"
select select
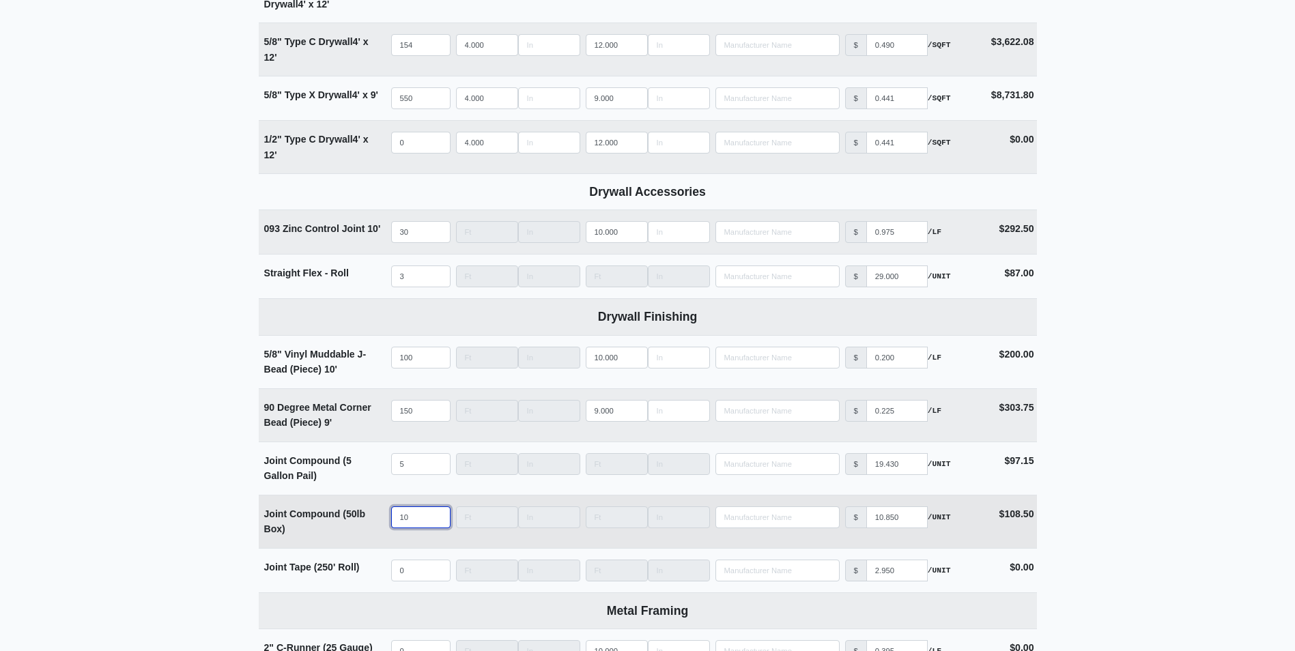
type input "1"
select select
type input "11"
select select
type input "110"
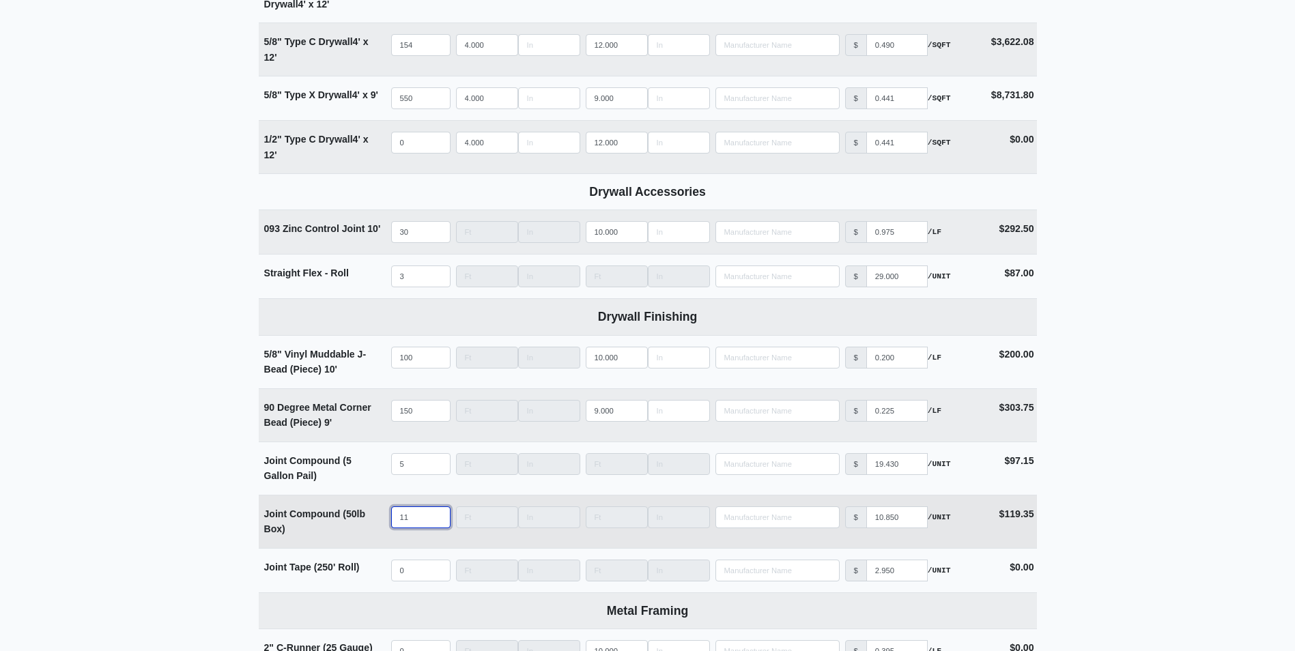
select select
type input "110"
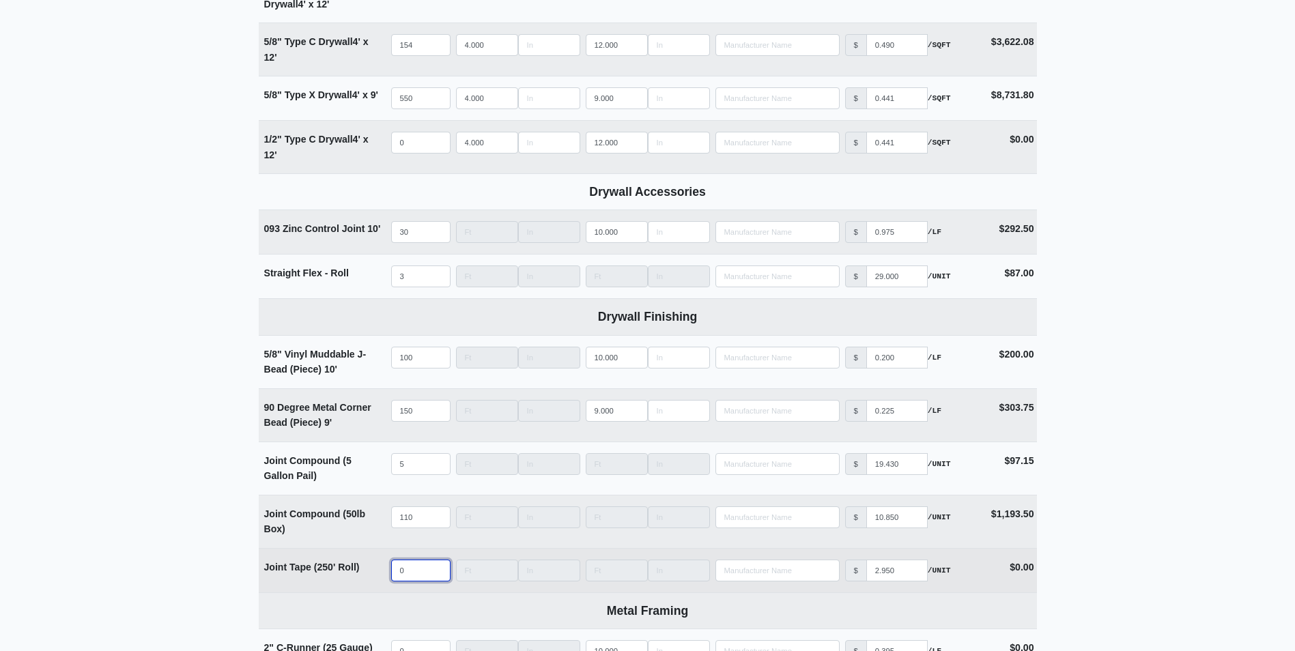
select select
click at [421, 571] on input "quantity" at bounding box center [420, 571] width 59 height 22
type input "4"
select select
type input "40"
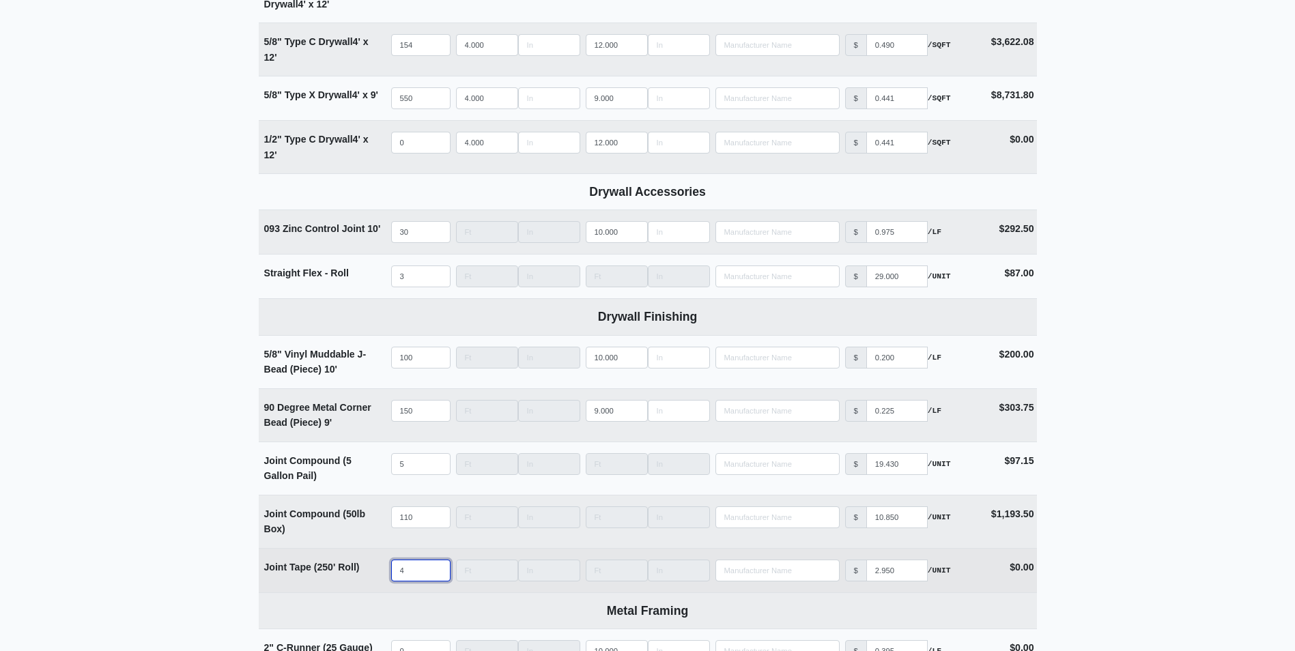
select select
type input "40"
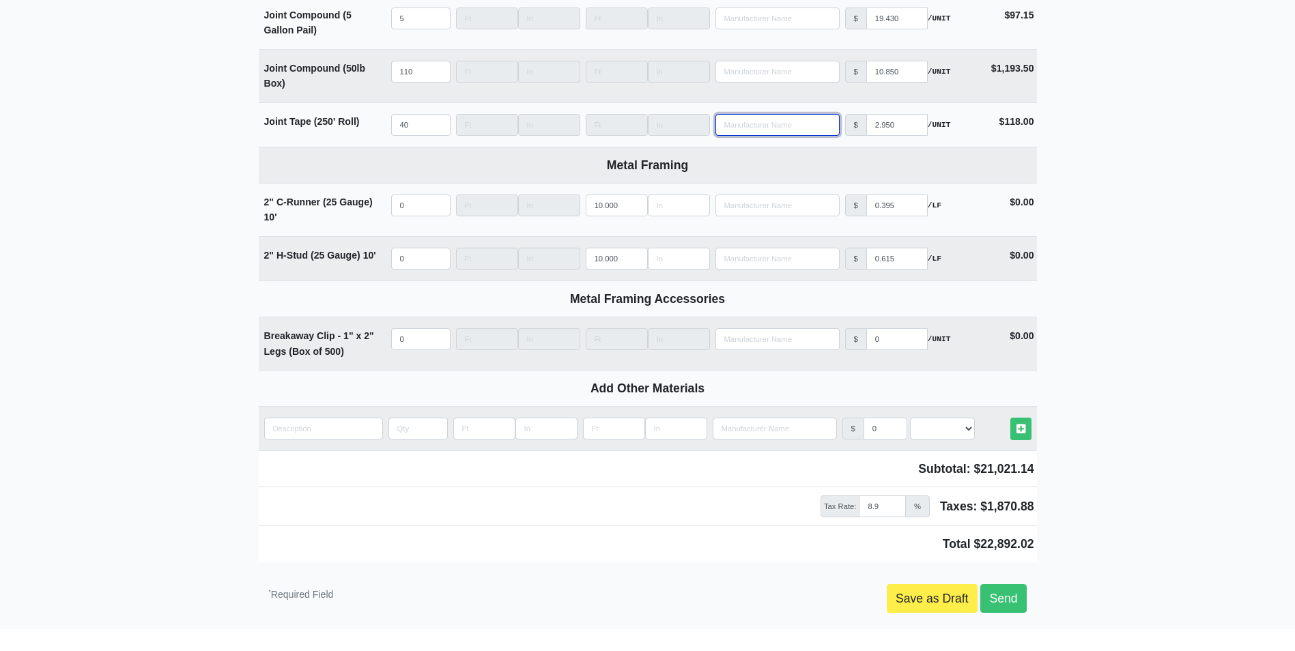
scroll to position [1649, 0]
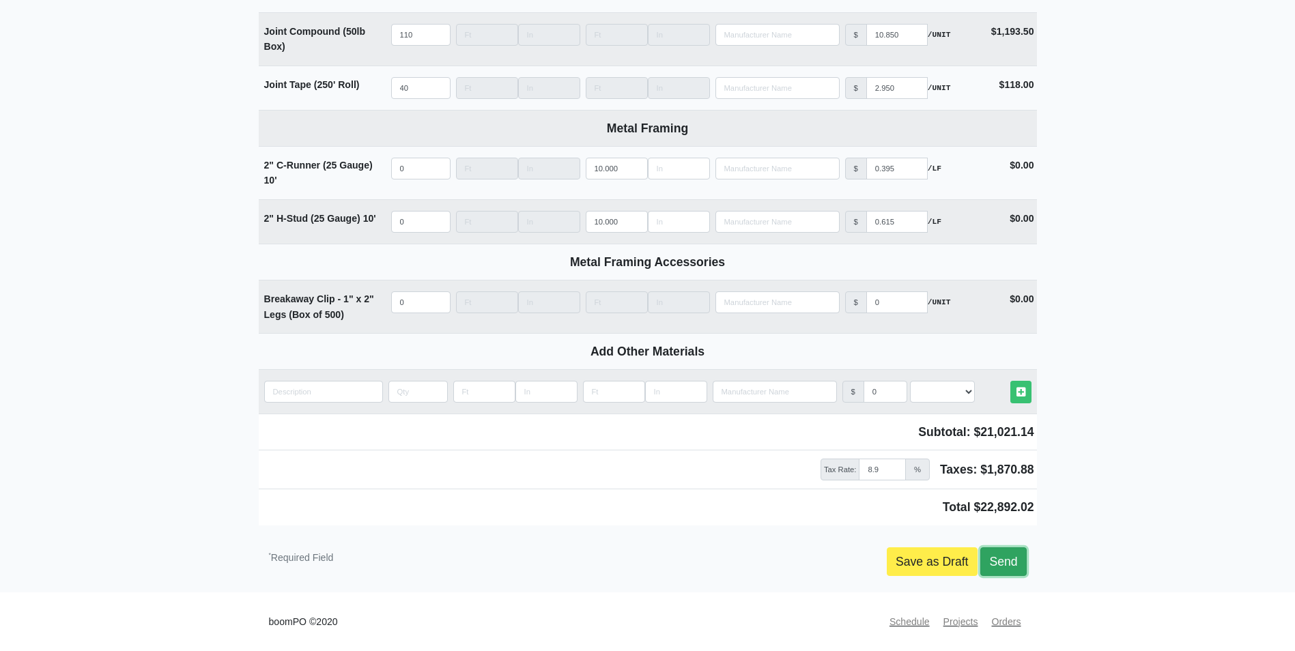
click at [989, 565] on link "Send" at bounding box center [1003, 562] width 46 height 29
type input "2025-10-13"
